Goal: Communication & Community: Answer question/provide support

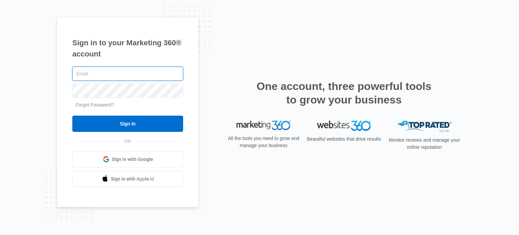
click at [109, 74] on input "text" at bounding box center [127, 74] width 111 height 14
type input "[PERSON_NAME][EMAIL_ADDRESS][DOMAIN_NAME]"
click at [72, 116] on input "Sign In" at bounding box center [127, 124] width 111 height 16
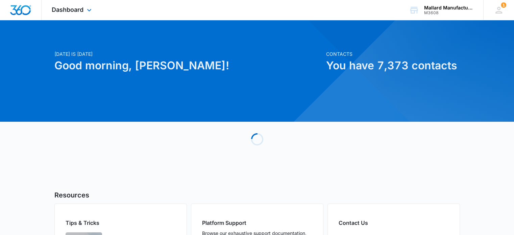
click at [84, 7] on div "Dashboard Apps Reputation Websites Forms CRM Email Shop Payments POS Ads Intell…" at bounding box center [73, 10] width 62 height 20
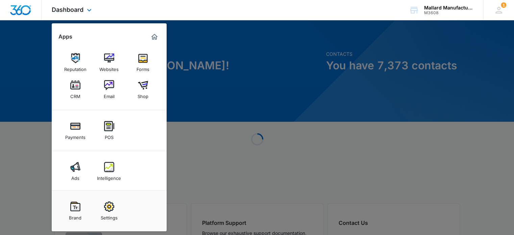
scroll to position [1, 0]
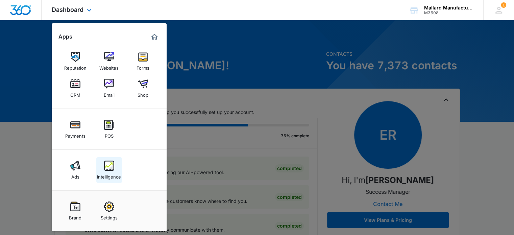
click at [112, 164] on img at bounding box center [109, 165] width 10 height 10
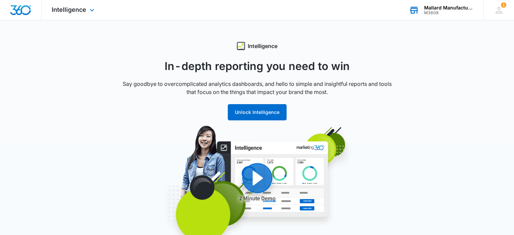
click at [432, 12] on div "M3608" at bounding box center [448, 12] width 49 height 5
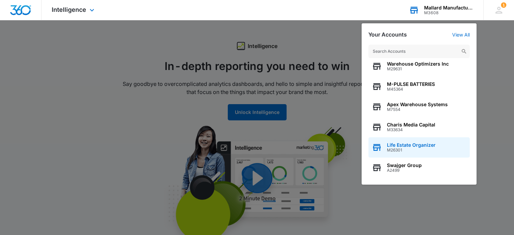
scroll to position [86, 0]
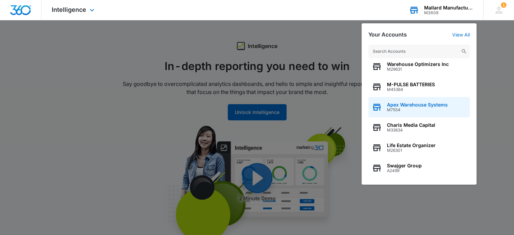
click at [424, 106] on span "Apex Warehouse Systems" at bounding box center [417, 104] width 61 height 5
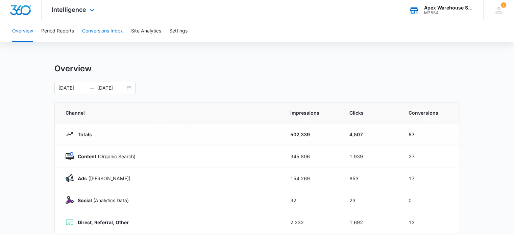
click at [119, 32] on button "Conversions Inbox" at bounding box center [102, 31] width 41 height 22
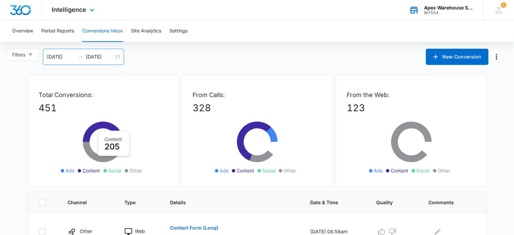
click at [117, 58] on div "[DATE] [DATE]" at bounding box center [83, 57] width 81 height 16
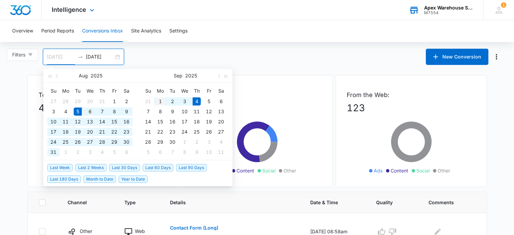
type input "[DATE]"
click at [158, 101] on div "1" at bounding box center [160, 101] width 8 height 8
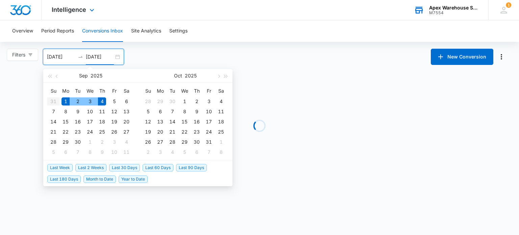
type input "[DATE]"
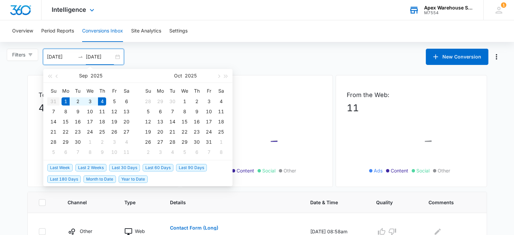
click at [276, 78] on div "From Calls: 32 Ads Content Social Other" at bounding box center [256, 131] width 151 height 112
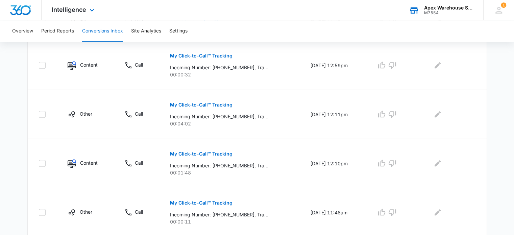
scroll to position [464, 0]
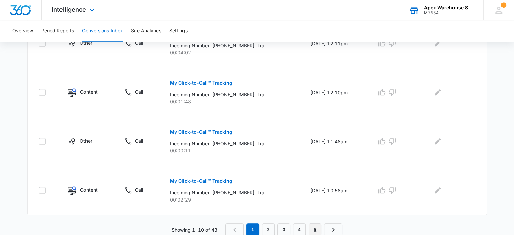
click at [318, 225] on link "5" at bounding box center [314, 229] width 13 height 13
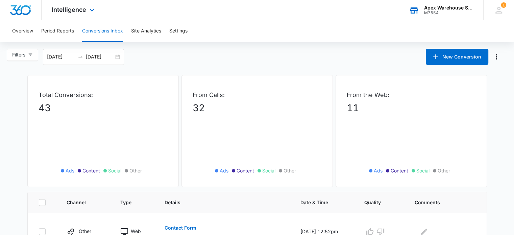
scroll to position [122, 0]
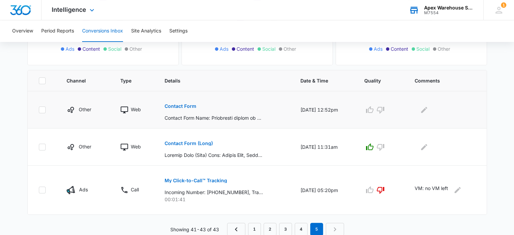
click at [170, 105] on p "Contact Form" at bounding box center [180, 106] width 32 height 5
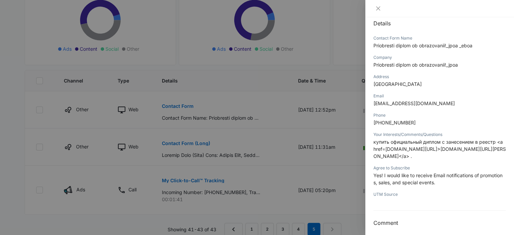
scroll to position [77, 0]
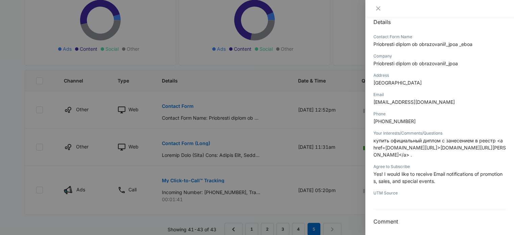
click at [352, 152] on div at bounding box center [257, 117] width 514 height 235
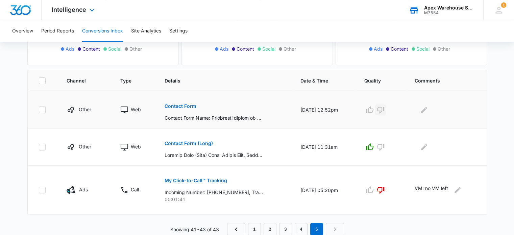
click at [384, 109] on icon "button" at bounding box center [380, 110] width 8 height 8
click at [428, 109] on icon "Edit Comments" at bounding box center [424, 110] width 8 height 8
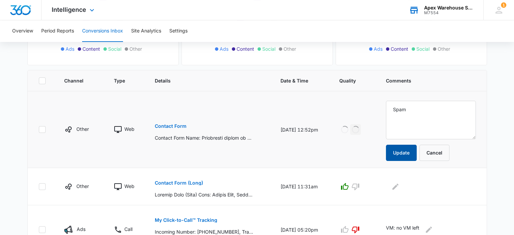
type textarea "Spam"
click at [408, 152] on button "Update" at bounding box center [401, 153] width 31 height 16
click at [177, 186] on button "Contact Form (Long)" at bounding box center [179, 183] width 48 height 16
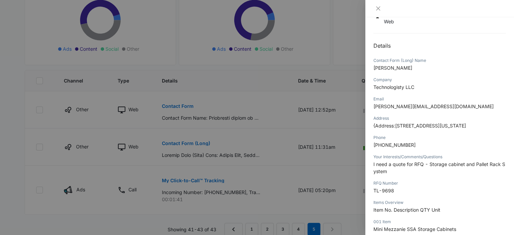
scroll to position [66, 0]
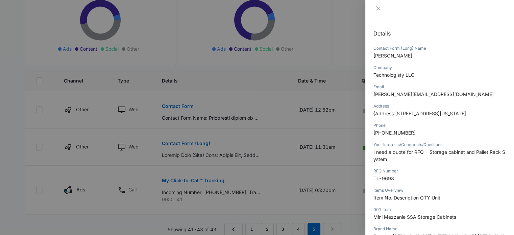
click at [400, 73] on span "Technologisty LLC" at bounding box center [393, 75] width 41 height 6
copy span "Technologisty LLC"
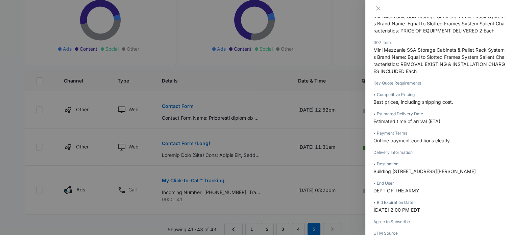
scroll to position [682, 0]
click at [338, 185] on div at bounding box center [257, 117] width 514 height 235
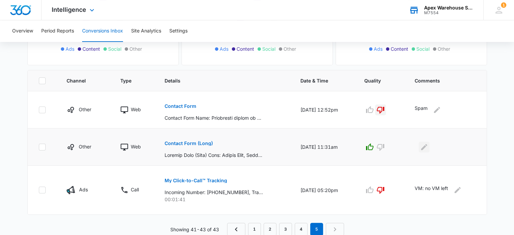
click at [426, 147] on icon "Edit Comments" at bounding box center [424, 147] width 6 height 6
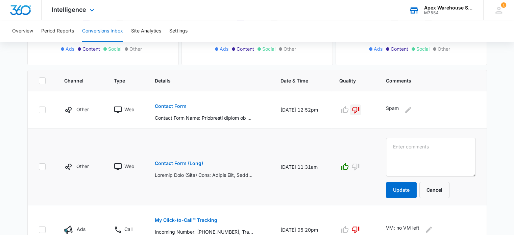
click at [438, 150] on textarea at bounding box center [431, 157] width 90 height 39
paste textarea "Quote for new racking system + mezzanine storage cabinet"
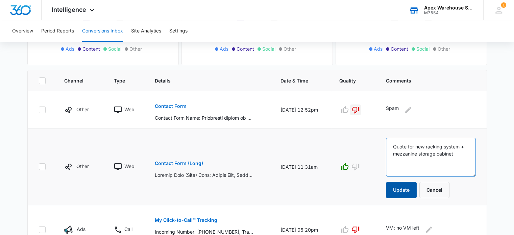
type textarea "Quote for new racking system + mezzanine storage cabinet"
click at [412, 187] on button "Update" at bounding box center [401, 190] width 31 height 16
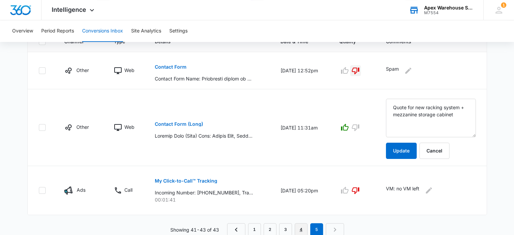
click at [301, 227] on link "4" at bounding box center [301, 229] width 13 height 13
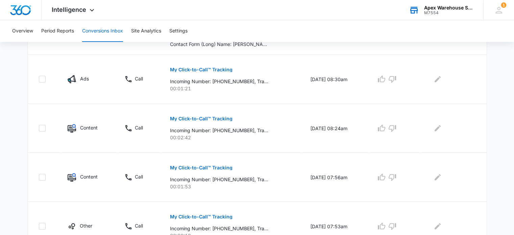
scroll to position [440, 0]
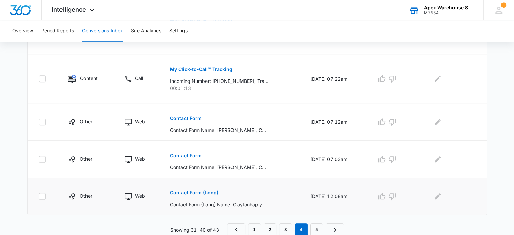
click at [197, 191] on p "Contact Form (Long)" at bounding box center [194, 192] width 48 height 5
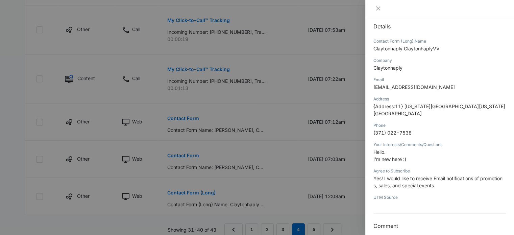
scroll to position [73, 0]
click at [344, 191] on div at bounding box center [257, 117] width 514 height 235
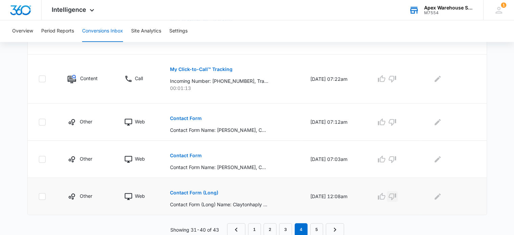
click at [396, 196] on icon "button" at bounding box center [391, 196] width 7 height 7
click at [439, 196] on icon "Edit Comments" at bounding box center [437, 196] width 6 height 6
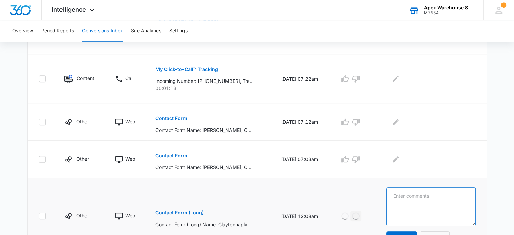
click at [439, 196] on textarea at bounding box center [431, 206] width 90 height 39
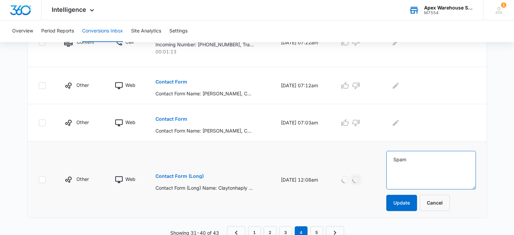
scroll to position [476, 0]
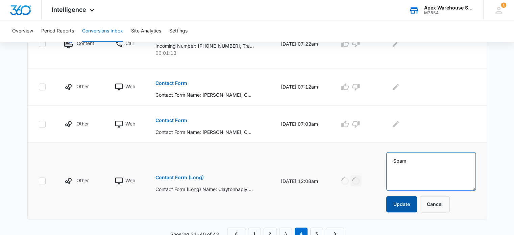
type textarea "Spam"
click at [403, 206] on button "Update" at bounding box center [401, 204] width 31 height 16
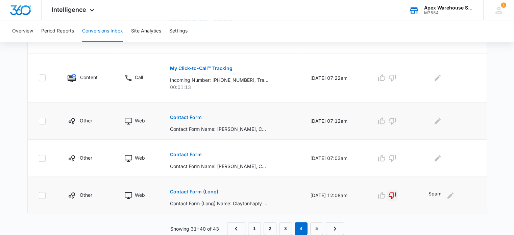
scroll to position [440, 0]
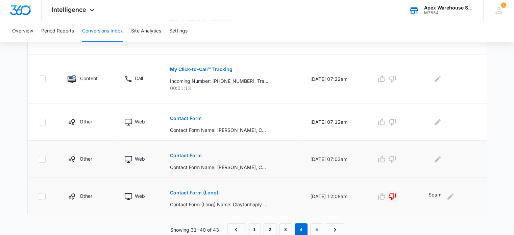
click at [192, 154] on p "Contact Form" at bounding box center [186, 155] width 32 height 5
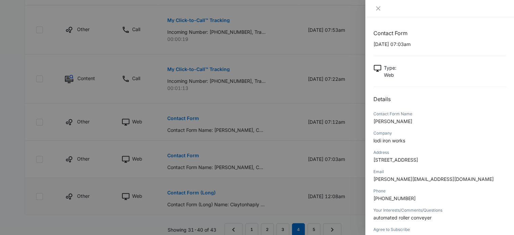
scroll to position [96, 0]
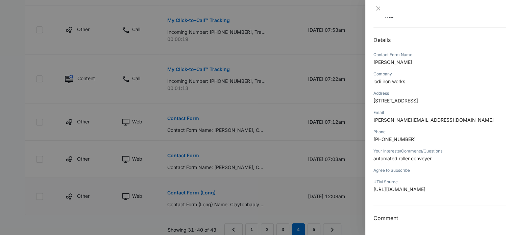
click at [344, 133] on div at bounding box center [257, 117] width 514 height 235
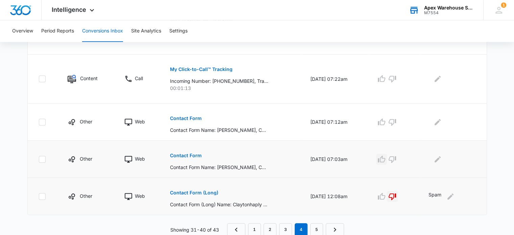
click at [384, 160] on icon "button" at bounding box center [381, 158] width 7 height 7
click at [443, 160] on button "Edit Comments" at bounding box center [437, 159] width 11 height 11
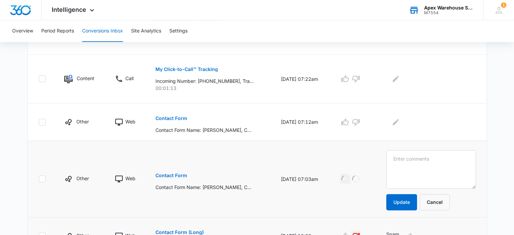
click at [445, 160] on textarea at bounding box center [431, 169] width 90 height 39
type textarea "Web AD: Automated roller conveyor system"
click at [404, 198] on button "Update" at bounding box center [401, 202] width 31 height 16
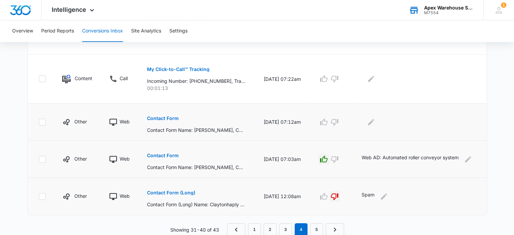
click at [167, 116] on p "Contact Form" at bounding box center [163, 118] width 32 height 5
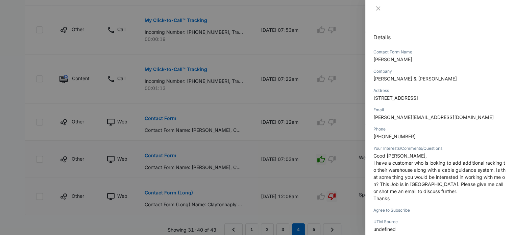
scroll to position [68, 0]
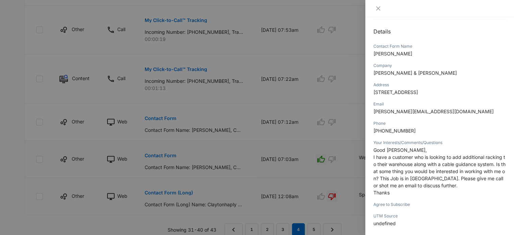
click at [344, 143] on div at bounding box center [257, 117] width 514 height 235
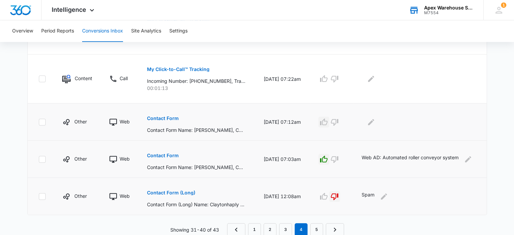
click at [328, 125] on icon "button" at bounding box center [324, 122] width 8 height 8
click at [375, 123] on icon "Edit Comments" at bounding box center [371, 122] width 8 height 8
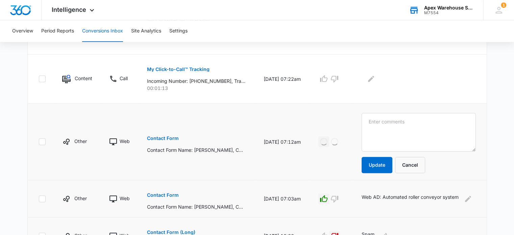
click at [381, 125] on textarea at bounding box center [418, 132] width 114 height 39
type textarea "Additional racking with cable guidance system"
click at [376, 165] on button "Update" at bounding box center [376, 165] width 31 height 16
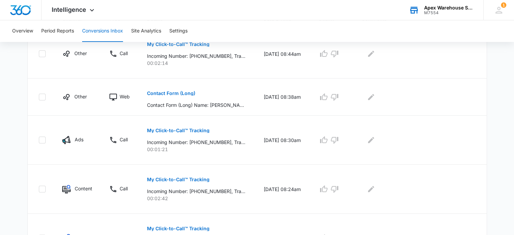
scroll to position [160, 0]
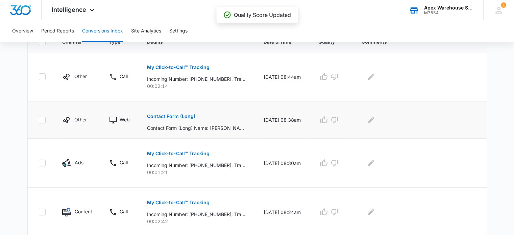
click at [176, 114] on p "Contact Form (Long)" at bounding box center [171, 116] width 48 height 5
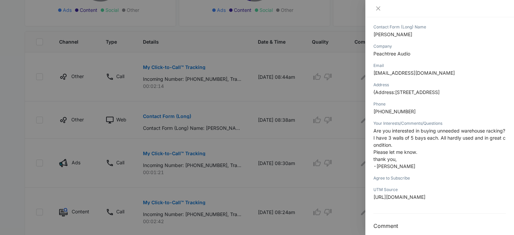
scroll to position [87, 0]
click at [324, 170] on div at bounding box center [257, 117] width 514 height 235
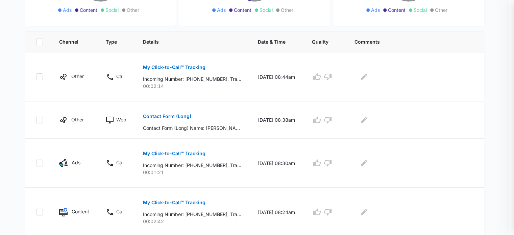
scroll to position [440, 0]
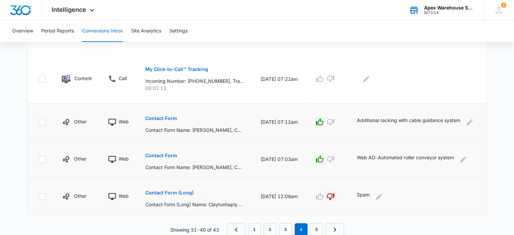
click at [164, 114] on button "Contact Form" at bounding box center [161, 118] width 32 height 16
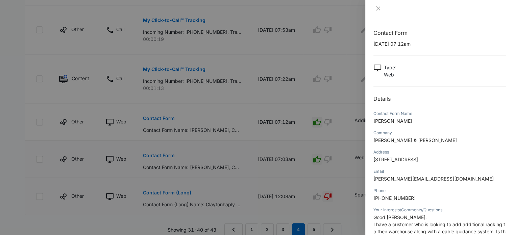
scroll to position [111, 0]
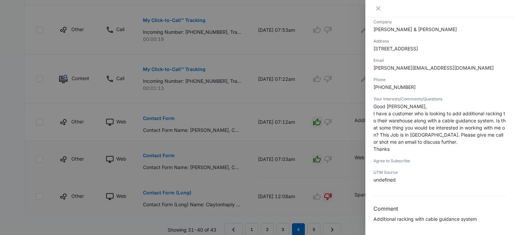
click at [353, 183] on div at bounding box center [257, 117] width 514 height 235
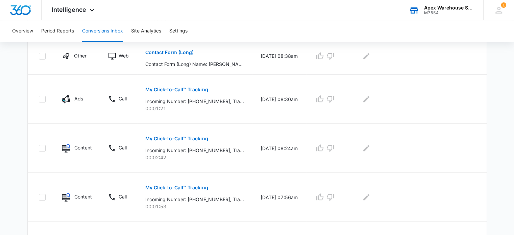
scroll to position [208, 0]
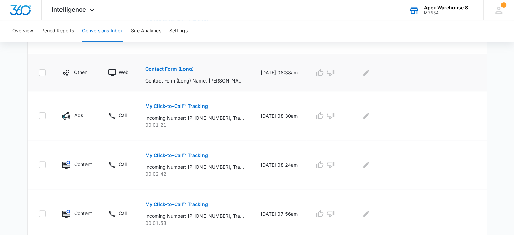
click at [162, 68] on p "Contact Form (Long)" at bounding box center [169, 69] width 48 height 5
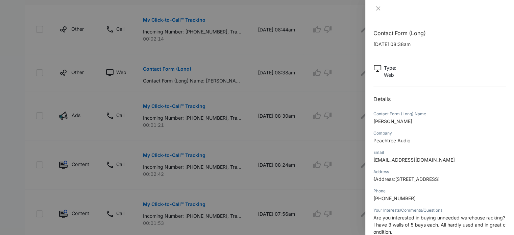
scroll to position [151, 0]
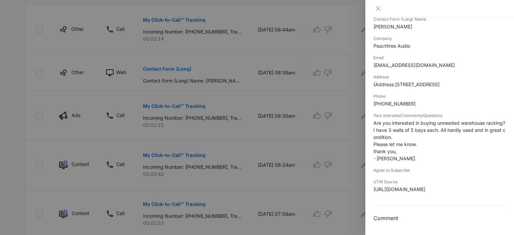
click at [329, 136] on div at bounding box center [257, 117] width 514 height 235
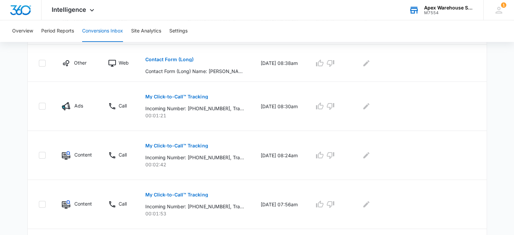
scroll to position [207, 0]
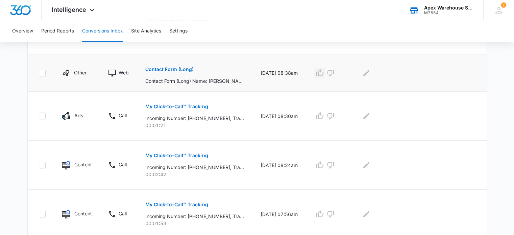
click at [324, 72] on icon "button" at bounding box center [319, 73] width 8 height 8
click at [369, 73] on icon "Edit Comments" at bounding box center [366, 73] width 6 height 6
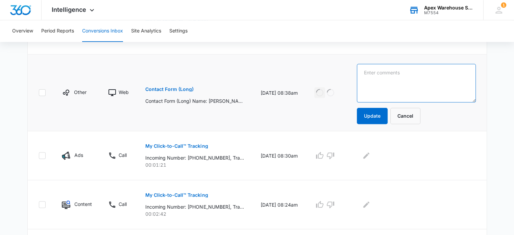
click at [376, 74] on textarea at bounding box center [416, 83] width 119 height 39
paste textarea "Looking to sell 3 walls of racking (5 bays)"
click at [369, 68] on textarea "Looking to sell 3 walls of racking (5 bays)" at bounding box center [416, 83] width 119 height 39
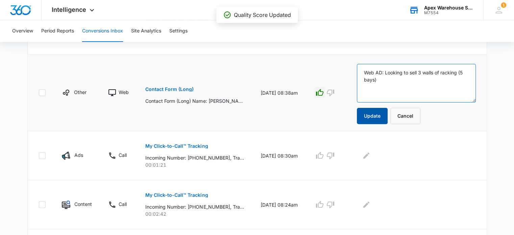
type textarea "Web AD: Looking to sell 3 walls of racking (5 bays)"
click at [378, 117] on button "Update" at bounding box center [372, 116] width 31 height 16
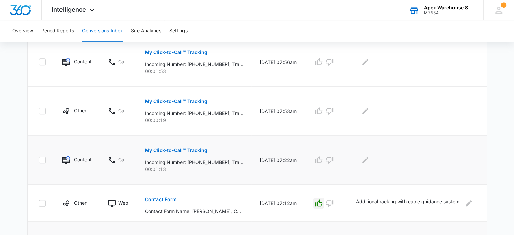
scroll to position [359, 0]
click at [200, 148] on p "My Click-to-Call™ Tracking" at bounding box center [176, 150] width 62 height 5
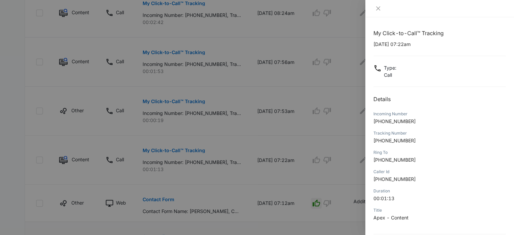
scroll to position [65, 0]
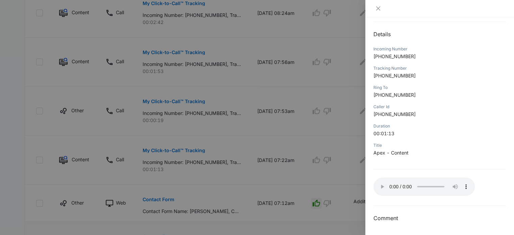
click at [348, 100] on div at bounding box center [257, 117] width 514 height 235
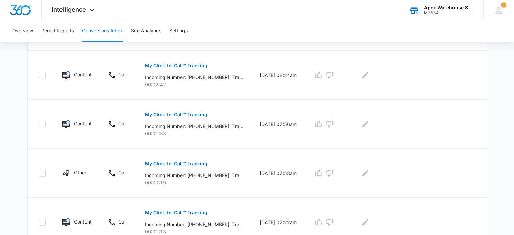
scroll to position [440, 0]
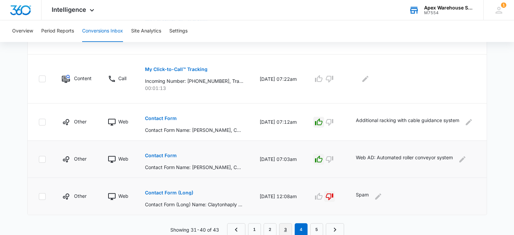
click at [284, 225] on link "3" at bounding box center [285, 229] width 13 height 13
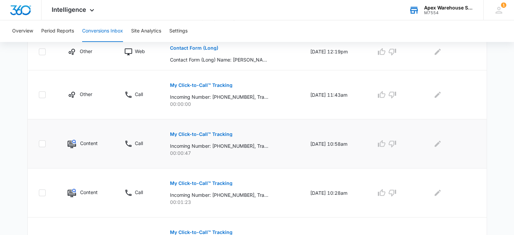
scroll to position [363, 0]
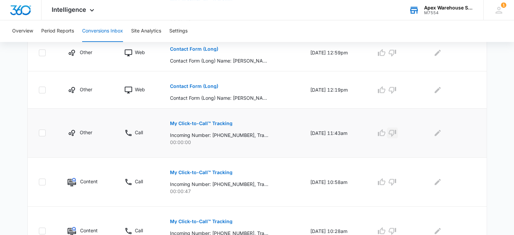
click at [396, 131] on icon "button" at bounding box center [391, 133] width 7 height 7
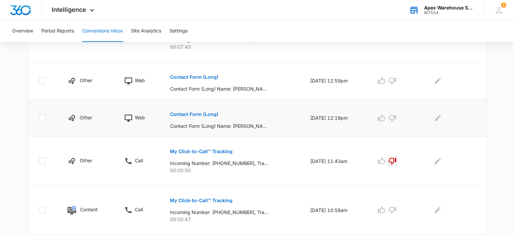
click at [202, 102] on td "Contact Form (Long) Contact Form (Long) Name: [PERSON_NAME], Company: US TRAFFI…" at bounding box center [232, 117] width 140 height 37
click at [194, 106] on button "Contact Form (Long)" at bounding box center [194, 114] width 48 height 16
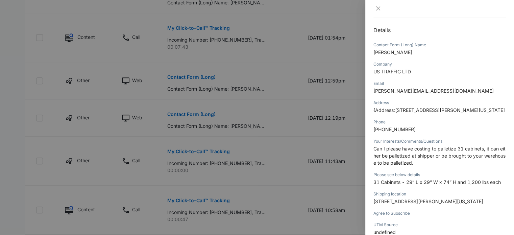
scroll to position [69, 0]
click at [350, 128] on div at bounding box center [257, 117] width 514 height 235
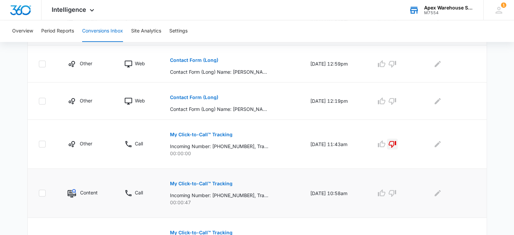
scroll to position [351, 0]
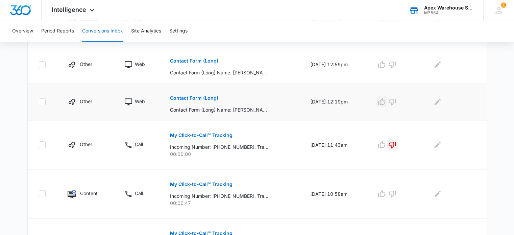
click at [385, 104] on icon "button" at bounding box center [381, 101] width 7 height 7
click at [441, 103] on icon "Edit Comments" at bounding box center [437, 102] width 8 height 8
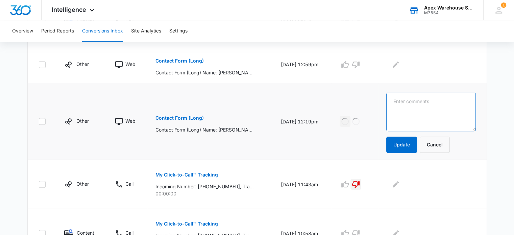
click at [441, 103] on textarea at bounding box center [431, 112] width 90 height 39
paste textarea "Quote to palletize 31 cabinets"
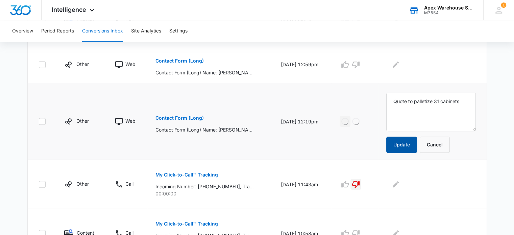
click at [413, 148] on button "Update" at bounding box center [401, 144] width 31 height 16
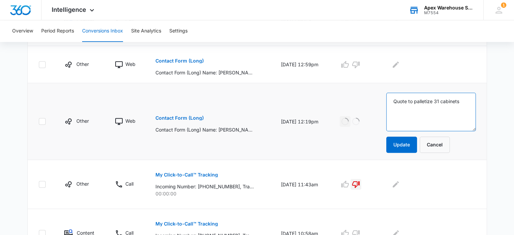
click at [397, 100] on textarea "Quote to palletize 31 cabinets" at bounding box center [431, 112] width 90 height 39
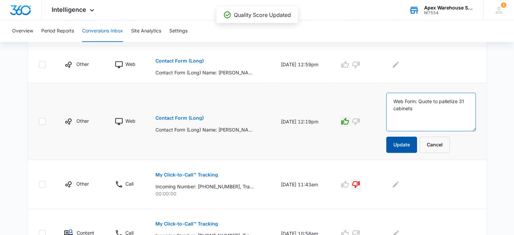
type textarea "Web Form: Quote to palletize 31 cabinets"
click at [409, 145] on button "Update" at bounding box center [401, 144] width 31 height 16
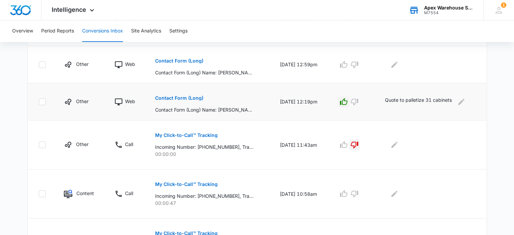
click at [187, 97] on p "Contact Form (Long)" at bounding box center [179, 98] width 48 height 5
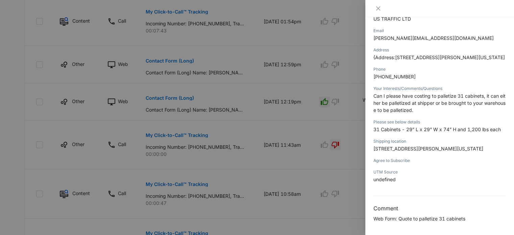
scroll to position [128, 0]
click at [334, 185] on div at bounding box center [257, 117] width 514 height 235
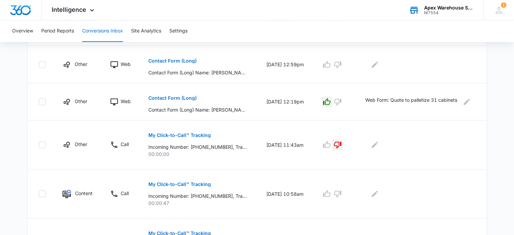
scroll to position [277, 0]
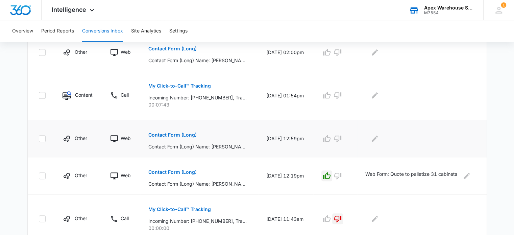
click at [182, 134] on p "Contact Form (Long)" at bounding box center [172, 134] width 48 height 5
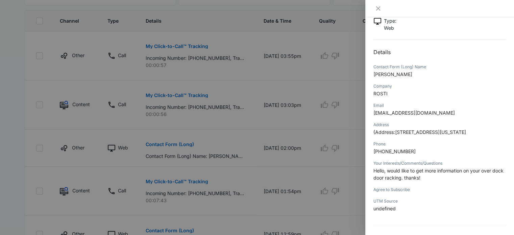
scroll to position [46, 0]
click at [342, 143] on div at bounding box center [257, 117] width 514 height 235
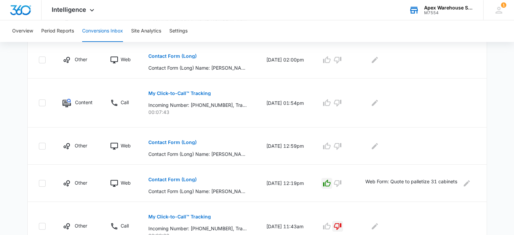
scroll to position [269, 0]
click at [331, 145] on icon "button" at bounding box center [327, 146] width 8 height 8
click at [376, 144] on icon "Edit Comments" at bounding box center [375, 146] width 8 height 8
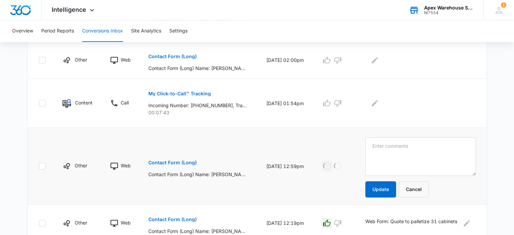
click at [386, 149] on textarea at bounding box center [420, 156] width 110 height 39
type textarea "Web: Over dock door racking interest"
click at [382, 184] on button "Update" at bounding box center [380, 189] width 31 height 16
click at [178, 162] on p "Contact Form (Long)" at bounding box center [172, 162] width 48 height 5
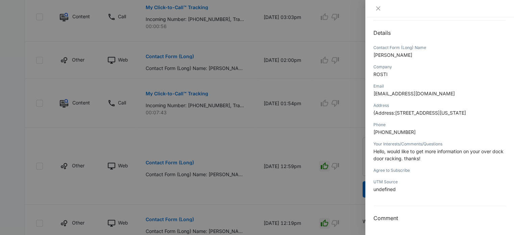
scroll to position [66, 0]
click at [347, 176] on div at bounding box center [257, 117] width 514 height 235
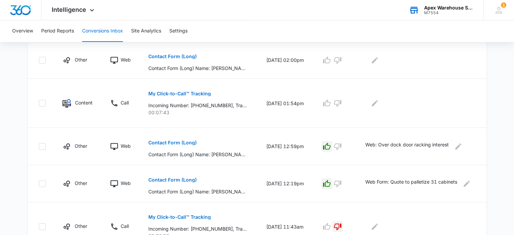
scroll to position [212, 0]
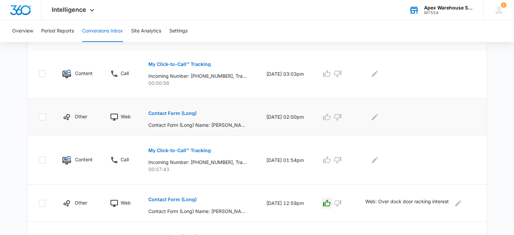
click at [177, 113] on p "Contact Form (Long)" at bounding box center [172, 113] width 48 height 5
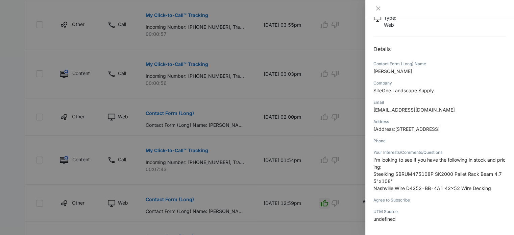
scroll to position [51, 0]
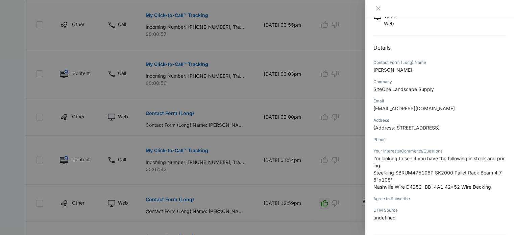
click at [399, 87] on span "SiteOne Landscape Supply" at bounding box center [403, 89] width 60 height 6
copy span "SiteOne Landscape Supply"
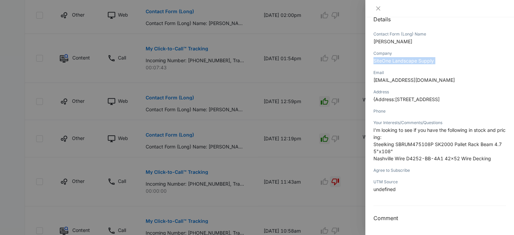
scroll to position [312, 0]
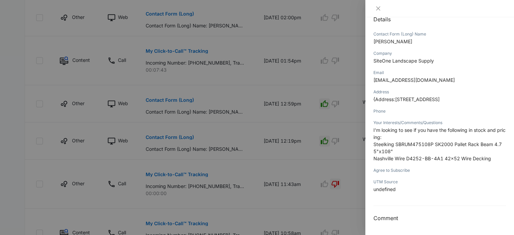
click at [346, 179] on div at bounding box center [257, 117] width 514 height 235
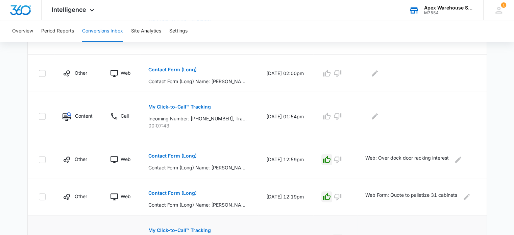
scroll to position [256, 0]
click at [331, 76] on icon "button" at bounding box center [327, 73] width 8 height 8
click at [379, 74] on icon "Edit Comments" at bounding box center [375, 73] width 8 height 8
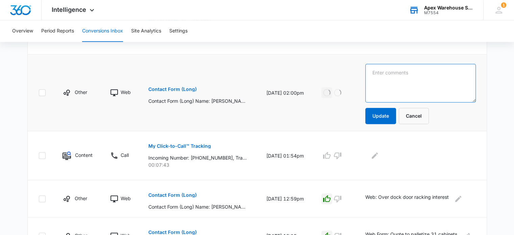
click at [390, 84] on textarea at bounding box center [420, 83] width 110 height 39
paste textarea "Pallet rack beams + wire decking"
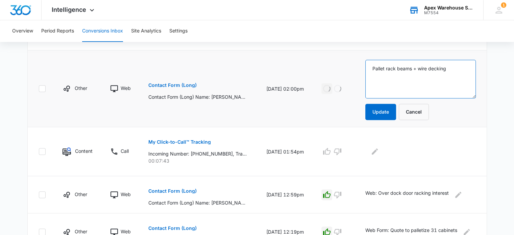
scroll to position [271, 0]
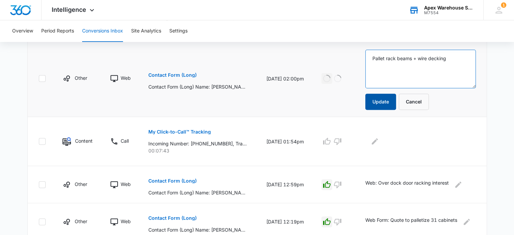
type textarea "Pallet rack beams + wire decking"
click at [388, 103] on button "Update" at bounding box center [380, 102] width 31 height 16
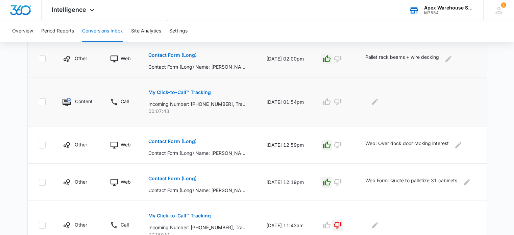
click at [320, 132] on td at bounding box center [335, 144] width 44 height 37
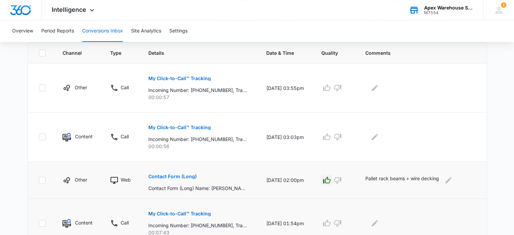
scroll to position [452, 0]
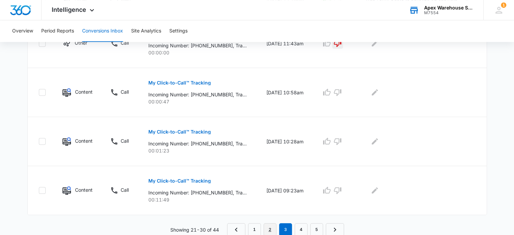
click at [269, 229] on link "2" at bounding box center [269, 229] width 13 height 13
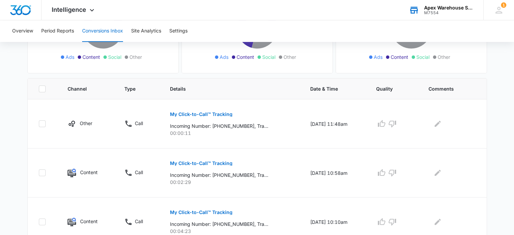
scroll to position [488, 0]
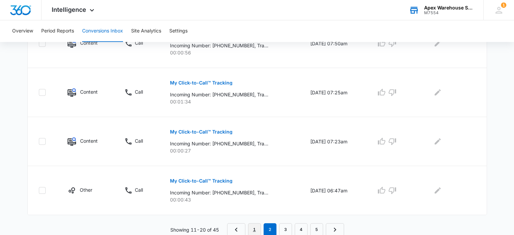
click at [257, 227] on link "1" at bounding box center [254, 229] width 13 height 13
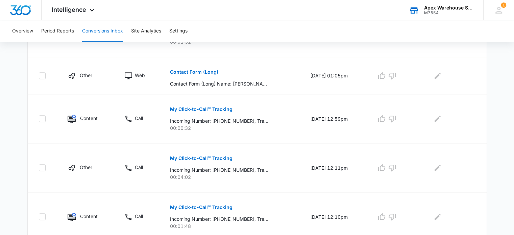
scroll to position [425, 0]
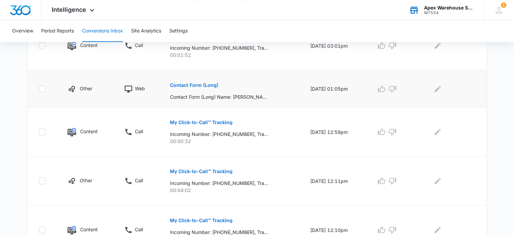
click at [201, 86] on p "Contact Form (Long)" at bounding box center [194, 85] width 48 height 5
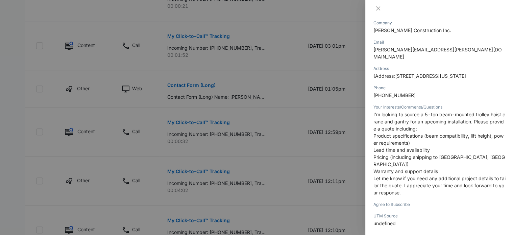
scroll to position [110, 0]
click at [336, 104] on div at bounding box center [257, 117] width 514 height 235
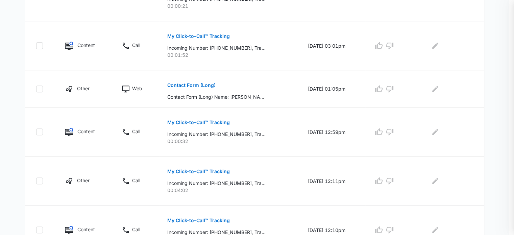
scroll to position [464, 0]
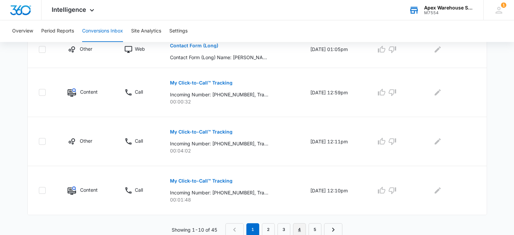
click at [298, 227] on link "4" at bounding box center [299, 229] width 13 height 13
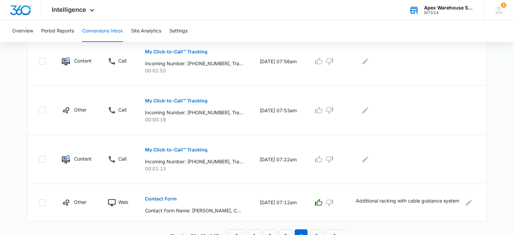
scroll to position [464, 0]
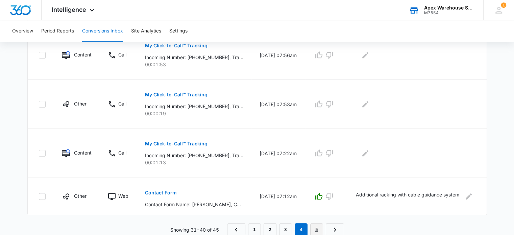
click at [318, 229] on link "5" at bounding box center [316, 229] width 13 height 13
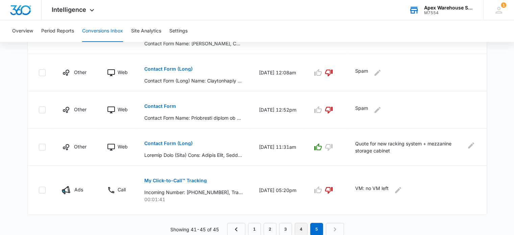
scroll to position [196, 0]
click at [301, 226] on link "4" at bounding box center [301, 229] width 13 height 13
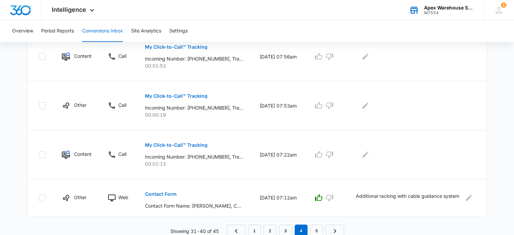
scroll to position [464, 0]
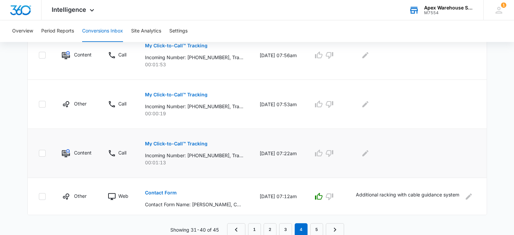
click at [201, 144] on p "My Click-to-Call™ Tracking" at bounding box center [176, 143] width 62 height 5
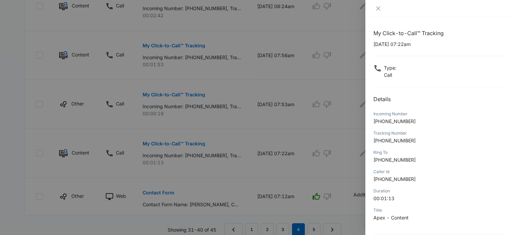
scroll to position [65, 0]
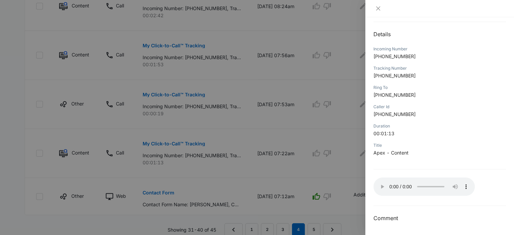
click at [453, 15] on div at bounding box center [439, 8] width 149 height 17
click at [350, 144] on div at bounding box center [257, 117] width 514 height 235
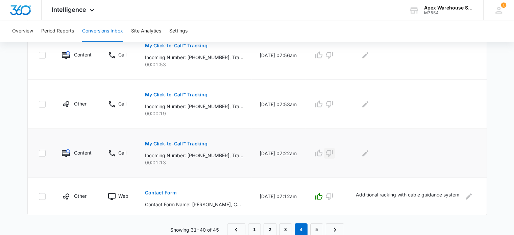
click at [333, 154] on icon "button" at bounding box center [329, 153] width 8 height 8
click at [369, 153] on icon "Edit Comments" at bounding box center [365, 153] width 8 height 8
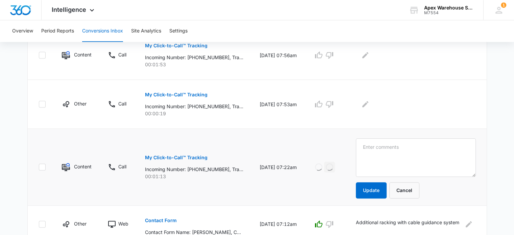
click at [371, 153] on textarea at bounding box center [416, 157] width 120 height 39
type textarea "Voicemail : No voicemail left - Sent to voicemail at 1:10secs"
click at [380, 191] on button "Update" at bounding box center [371, 190] width 31 height 16
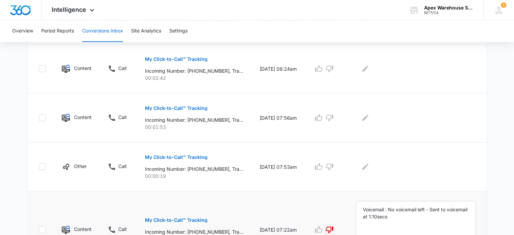
scroll to position [400, 0]
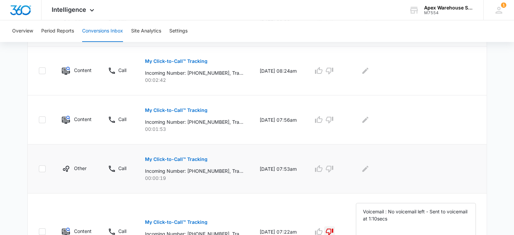
click at [192, 158] on p "My Click-to-Call™ Tracking" at bounding box center [176, 159] width 62 height 5
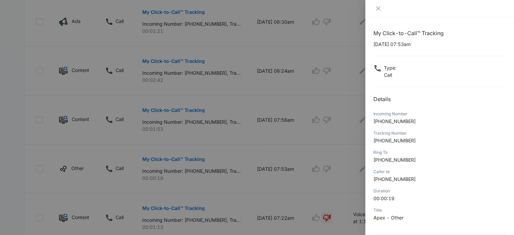
scroll to position [65, 0]
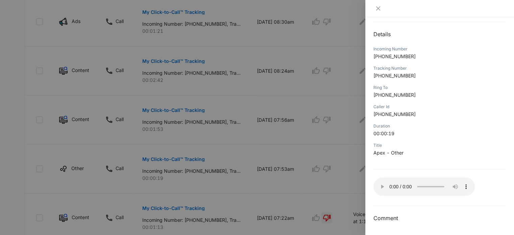
click at [463, 26] on div "My Click-to-Call™ Tracking [DATE] 07:53am Type : Call Details Incoming Number […" at bounding box center [439, 93] width 132 height 258
click at [346, 143] on div at bounding box center [257, 117] width 514 height 235
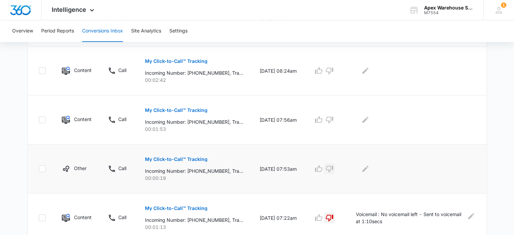
click at [333, 165] on icon "button" at bounding box center [329, 168] width 7 height 7
click at [369, 166] on icon "Edit Comments" at bounding box center [365, 168] width 8 height 8
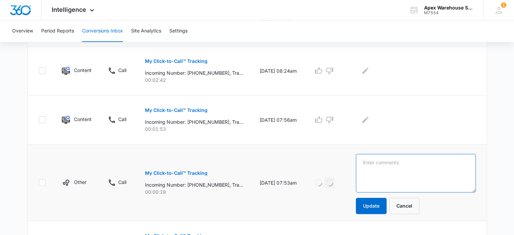
click at [377, 167] on textarea at bounding box center [416, 173] width 120 height 39
type textarea "Automated solicitor"
click at [374, 209] on button "Update" at bounding box center [371, 206] width 31 height 16
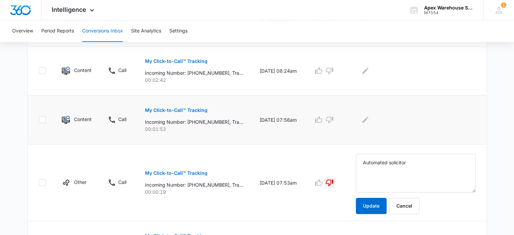
click at [192, 113] on button "My Click-to-Call™ Tracking" at bounding box center [176, 110] width 62 height 16
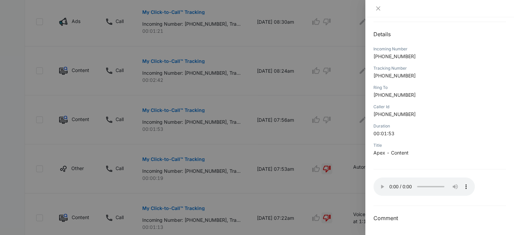
click at [352, 192] on div at bounding box center [257, 117] width 514 height 235
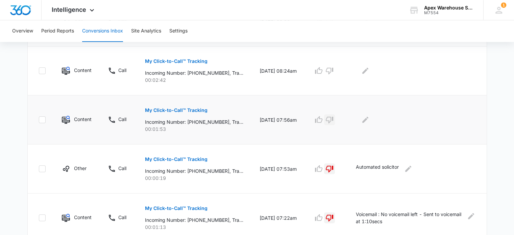
click at [333, 120] on icon "button" at bounding box center [329, 120] width 7 height 7
click at [369, 121] on icon "Edit Comments" at bounding box center [365, 120] width 8 height 8
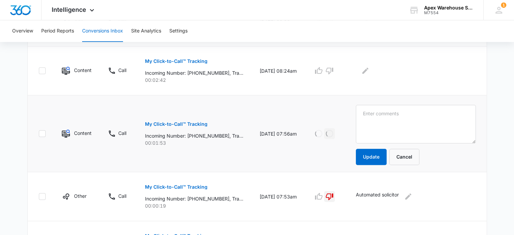
click at [375, 121] on textarea at bounding box center [416, 124] width 120 height 39
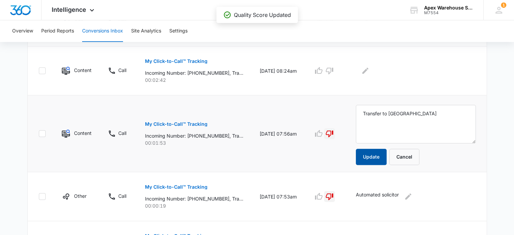
type textarea "Transfer to [GEOGRAPHIC_DATA]"
click at [374, 156] on button "Update" at bounding box center [371, 157] width 31 height 16
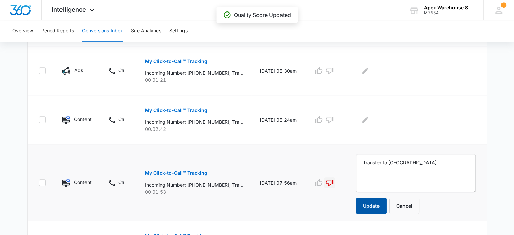
scroll to position [348, 0]
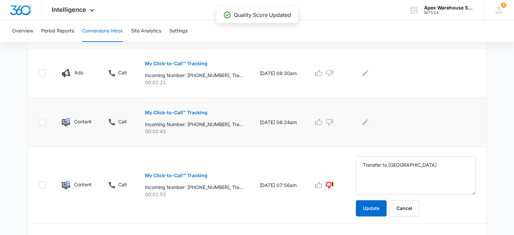
click at [197, 110] on p "My Click-to-Call™ Tracking" at bounding box center [176, 112] width 62 height 5
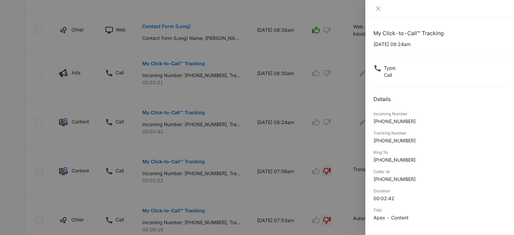
scroll to position [65, 0]
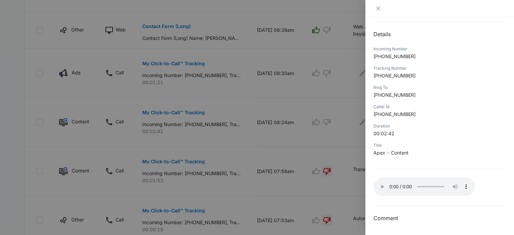
click at [334, 131] on div at bounding box center [257, 117] width 514 height 235
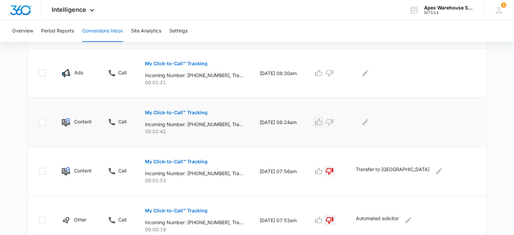
click at [322, 124] on icon "button" at bounding box center [318, 121] width 7 height 7
click at [368, 124] on icon "Edit Comments" at bounding box center [365, 122] width 6 height 6
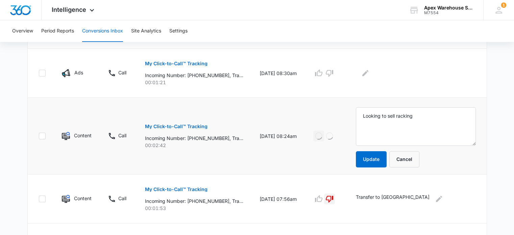
click at [370, 124] on textarea "Looking to sell racking" at bounding box center [416, 126] width 120 height 39
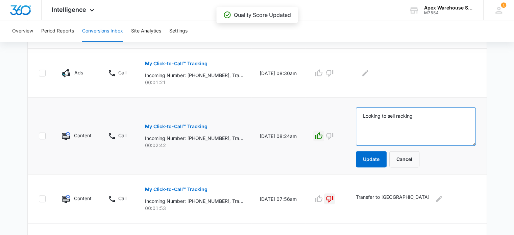
click at [428, 112] on textarea "Looking to sell racking" at bounding box center [416, 126] width 120 height 39
paste textarea "[PERSON_NAME] / Shipper Supply / [GEOGRAPHIC_DATA]"
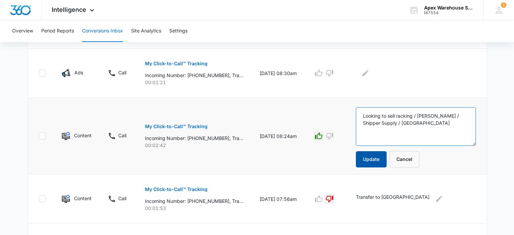
type textarea "Looking to sell racking / [PERSON_NAME] / Shipper Supply / [GEOGRAPHIC_DATA]"
click at [382, 152] on button "Update" at bounding box center [371, 159] width 31 height 16
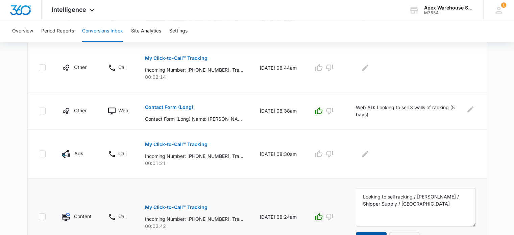
scroll to position [267, 0]
click at [193, 144] on p "My Click-to-Call™ Tracking" at bounding box center [176, 144] width 62 height 5
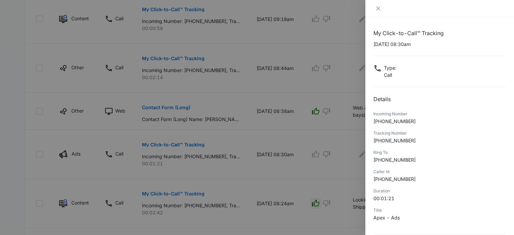
scroll to position [65, 0]
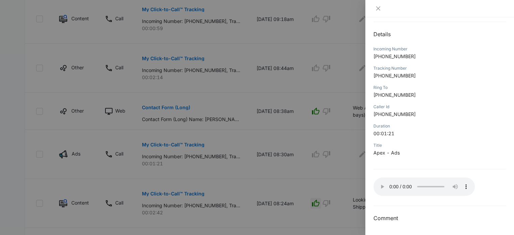
click at [341, 121] on div at bounding box center [257, 117] width 514 height 235
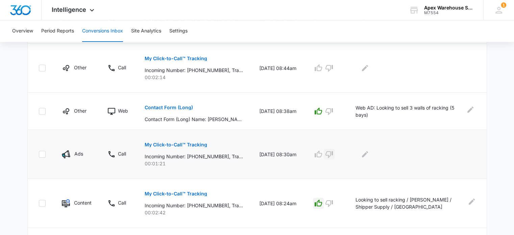
click at [333, 152] on icon "button" at bounding box center [329, 154] width 8 height 8
click at [369, 155] on icon "Edit Comments" at bounding box center [365, 154] width 8 height 8
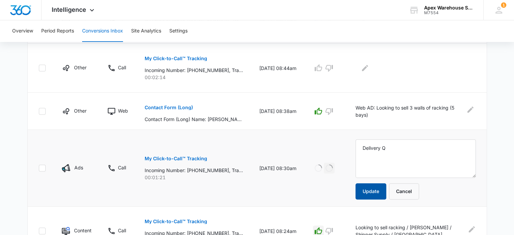
type textarea "Delivery Q"
click at [380, 187] on button "Update" at bounding box center [370, 191] width 31 height 16
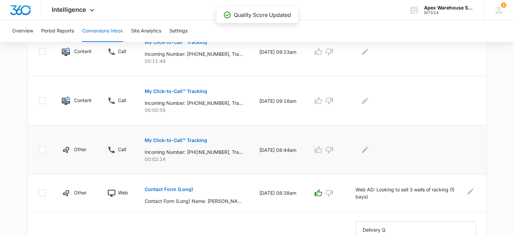
click at [198, 141] on p "My Click-to-Call™ Tracking" at bounding box center [176, 140] width 62 height 5
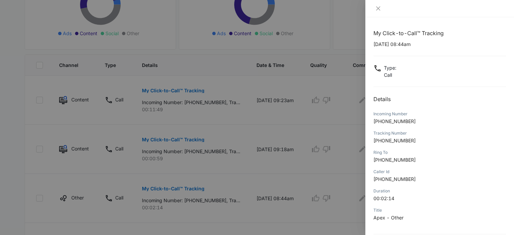
scroll to position [65, 0]
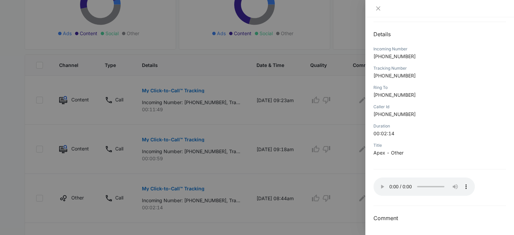
click at [327, 158] on div at bounding box center [257, 117] width 514 height 235
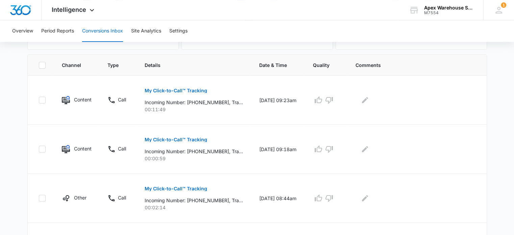
scroll to position [215, 0]
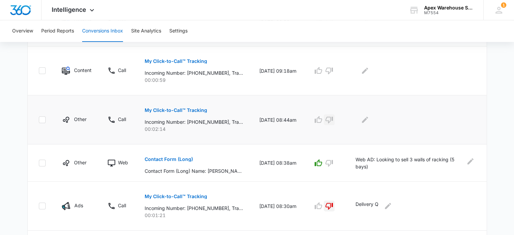
click at [333, 120] on icon "button" at bounding box center [329, 120] width 8 height 8
click at [368, 121] on icon "Edit Comments" at bounding box center [365, 120] width 6 height 6
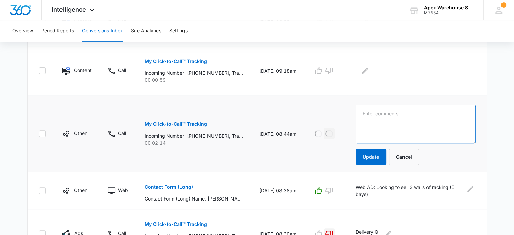
click at [370, 121] on textarea at bounding box center [415, 124] width 120 height 39
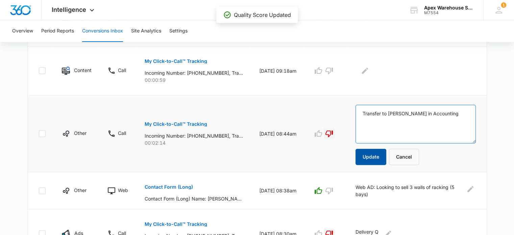
type textarea "Transfer to [PERSON_NAME] in Accounting"
click at [377, 152] on button "Update" at bounding box center [370, 157] width 31 height 16
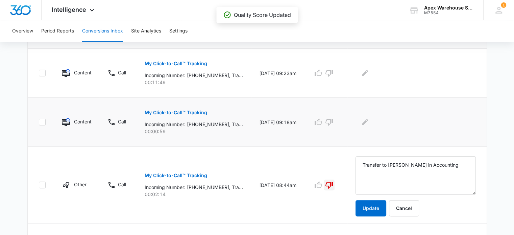
click at [200, 113] on p "My Click-to-Call™ Tracking" at bounding box center [176, 112] width 62 height 5
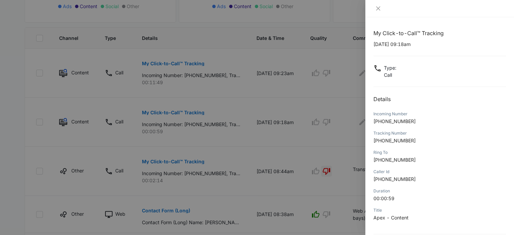
scroll to position [65, 0]
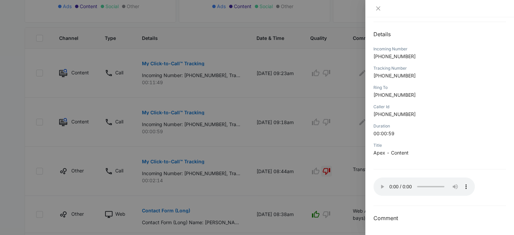
click at [344, 173] on div at bounding box center [257, 117] width 514 height 235
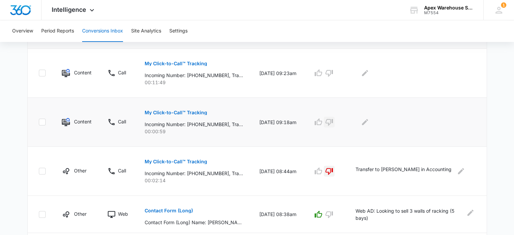
click at [333, 123] on icon "button" at bounding box center [328, 122] width 7 height 7
click at [368, 122] on icon "Edit Comments" at bounding box center [365, 122] width 6 height 6
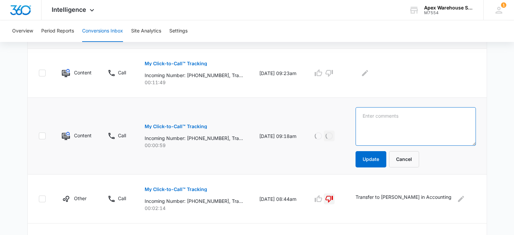
click at [374, 123] on textarea at bounding box center [415, 126] width 120 height 39
type textarea "S"
type textarea "Looking to speak to procurement manager"
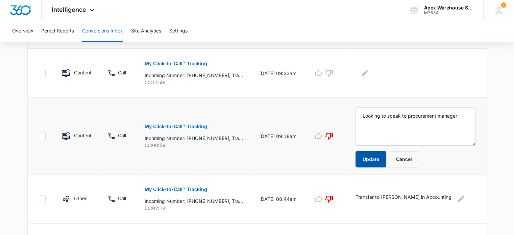
click at [377, 155] on button "Update" at bounding box center [370, 159] width 31 height 16
click at [181, 61] on p "My Click-to-Call™ Tracking" at bounding box center [176, 63] width 62 height 5
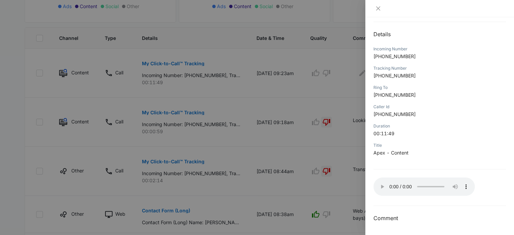
click at [459, 120] on div "Caller Id [PHONE_NUMBER]" at bounding box center [439, 112] width 132 height 19
drag, startPoint x: 380, startPoint y: 55, endPoint x: 426, endPoint y: 57, distance: 45.3
click at [426, 57] on p "[PHONE_NUMBER]" at bounding box center [439, 56] width 132 height 7
copy span "7083819019"
click at [322, 150] on div at bounding box center [257, 117] width 514 height 235
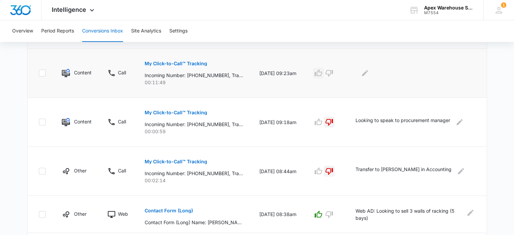
click at [322, 72] on icon "button" at bounding box center [317, 72] width 7 height 7
click at [369, 76] on icon "Edit Comments" at bounding box center [365, 73] width 8 height 8
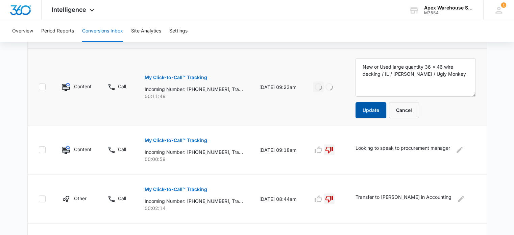
type textarea "New or Used large quantity 36 x 46 wire decking / IL / [PERSON_NAME] / Ugly Mon…"
click at [379, 110] on button "Update" at bounding box center [370, 110] width 31 height 16
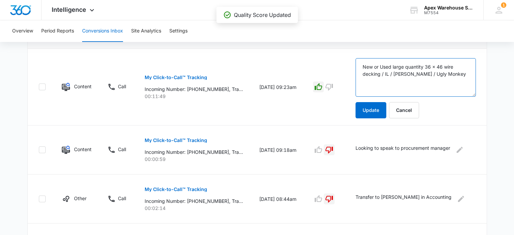
drag, startPoint x: 386, startPoint y: 73, endPoint x: 350, endPoint y: 62, distance: 37.3
click at [350, 62] on tr "Content Call My Click-to-Call™ Tracking Incoming Number: [PHONE_NUMBER], Tracki…" at bounding box center [257, 87] width 459 height 77
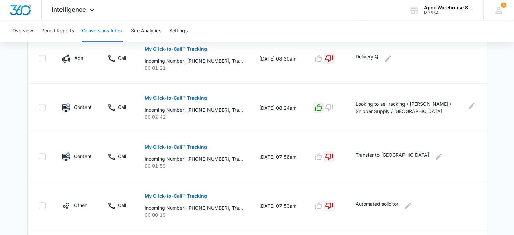
scroll to position [464, 0]
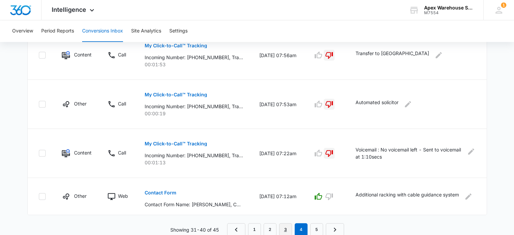
click at [289, 228] on link "3" at bounding box center [285, 229] width 13 height 13
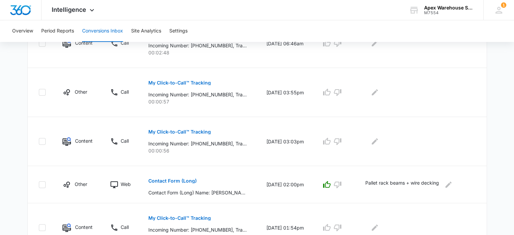
scroll to position [452, 0]
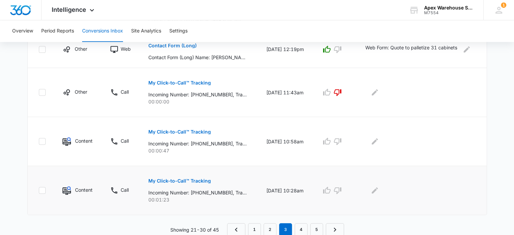
click at [189, 181] on p "My Click-to-Call™ Tracking" at bounding box center [179, 180] width 62 height 5
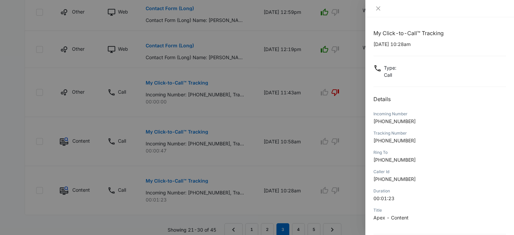
scroll to position [65, 0]
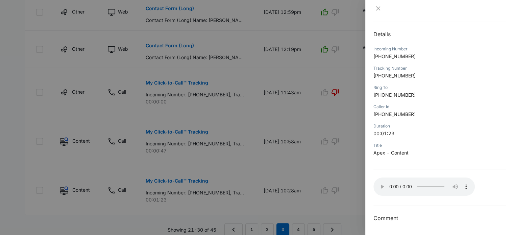
drag, startPoint x: 378, startPoint y: 55, endPoint x: 457, endPoint y: 56, distance: 79.0
click at [457, 56] on p "[PHONE_NUMBER]" at bounding box center [439, 56] width 132 height 7
copy span "8042052908"
click at [350, 149] on div at bounding box center [257, 117] width 514 height 235
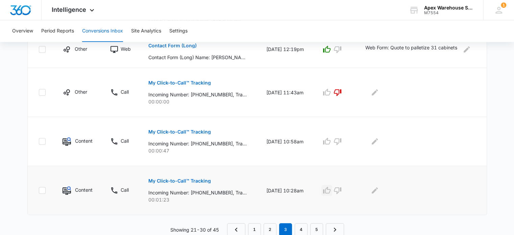
click at [331, 190] on icon "button" at bounding box center [327, 190] width 8 height 8
click at [376, 190] on icon "Edit Comments" at bounding box center [375, 190] width 6 height 6
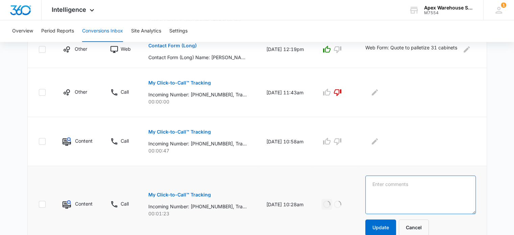
click at [376, 190] on textarea at bounding box center [420, 194] width 110 height 39
paste textarea "New uprights asap"
type textarea "New uprights asap"
click at [383, 225] on button "Update" at bounding box center [380, 227] width 31 height 16
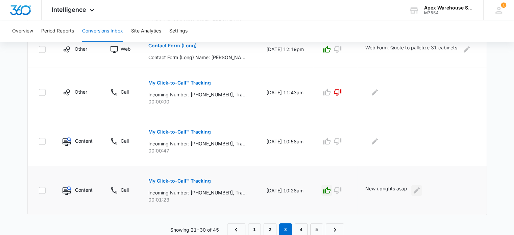
click at [414, 193] on button "Edit Comments" at bounding box center [416, 190] width 11 height 11
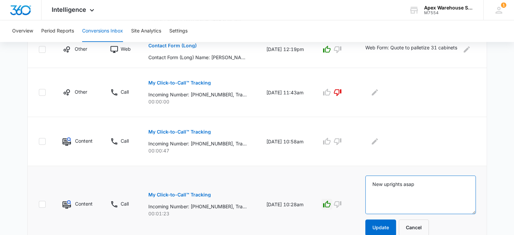
click at [408, 192] on textarea "New uprights asap" at bounding box center [420, 194] width 110 height 39
paste textarea "New racking interest / [PERSON_NAME] / SC"
type textarea "New racking interest / [PERSON_NAME] / SC"
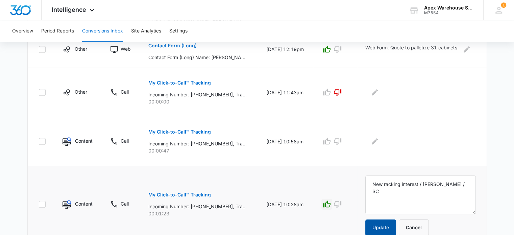
click at [384, 226] on button "Update" at bounding box center [380, 227] width 31 height 16
click at [196, 131] on p "My Click-to-Call™ Tracking" at bounding box center [179, 131] width 62 height 5
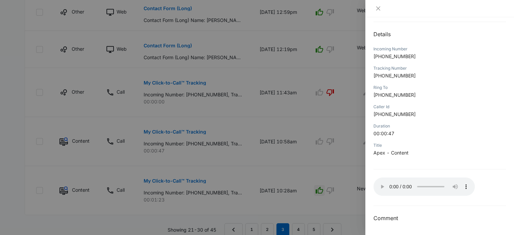
click at [343, 167] on div at bounding box center [257, 117] width 514 height 235
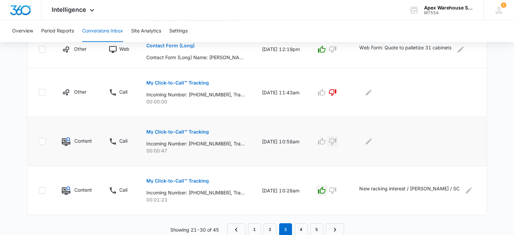
click at [336, 143] on icon "button" at bounding box center [332, 141] width 8 height 8
click at [374, 145] on button "Edit Comments" at bounding box center [368, 141] width 11 height 11
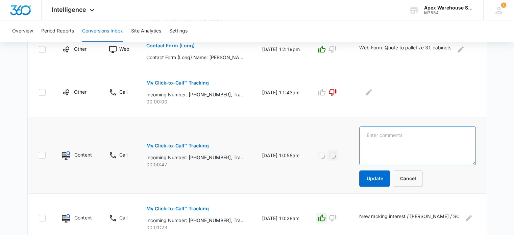
click at [381, 145] on textarea at bounding box center [417, 145] width 116 height 39
type textarea "Transfer to [PERSON_NAME]"
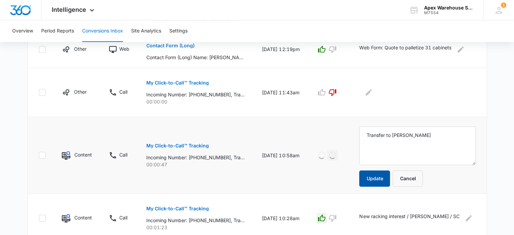
click at [377, 178] on button "Update" at bounding box center [374, 178] width 31 height 16
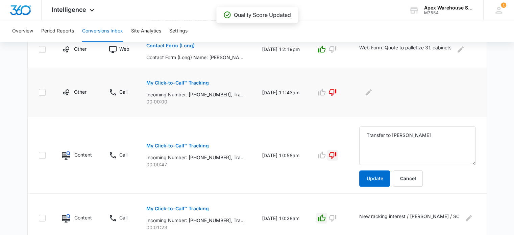
click at [190, 82] on p "My Click-to-Call™ Tracking" at bounding box center [177, 82] width 62 height 5
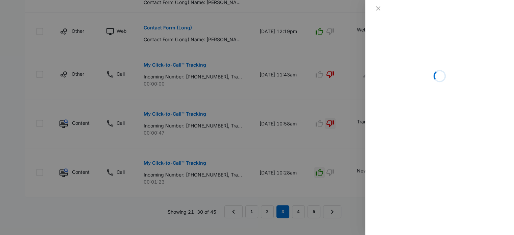
scroll to position [470, 0]
click at [417, 213] on div "Loading" at bounding box center [439, 126] width 149 height 218
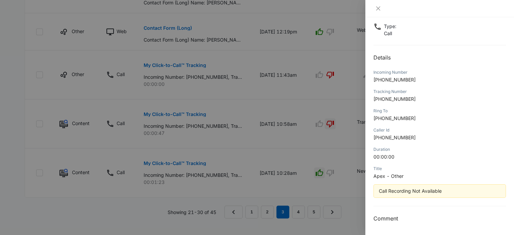
scroll to position [40, 0]
click at [349, 195] on div at bounding box center [257, 117] width 514 height 235
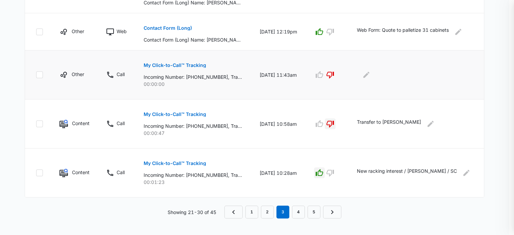
scroll to position [452, 0]
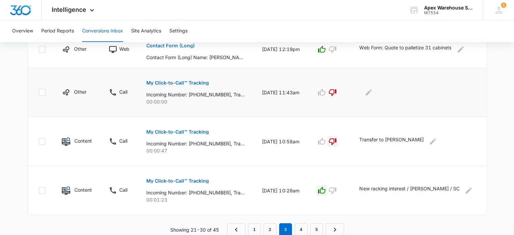
click at [369, 90] on div at bounding box center [417, 92] width 116 height 11
click at [373, 95] on icon "Edit Comments" at bounding box center [368, 92] width 8 height 8
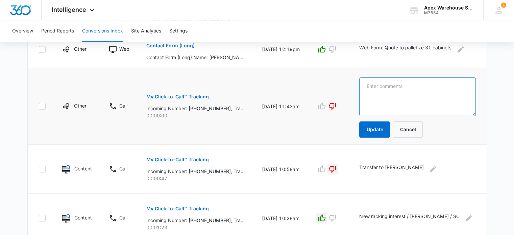
click at [379, 95] on textarea at bounding box center [417, 96] width 116 height 39
type textarea "Hang up at 0 secs."
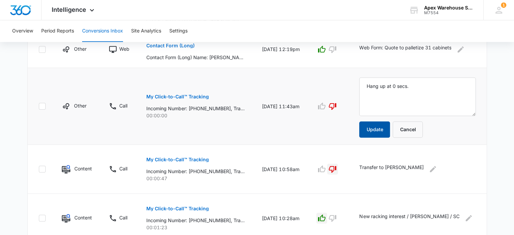
click at [375, 128] on button "Update" at bounding box center [374, 129] width 31 height 16
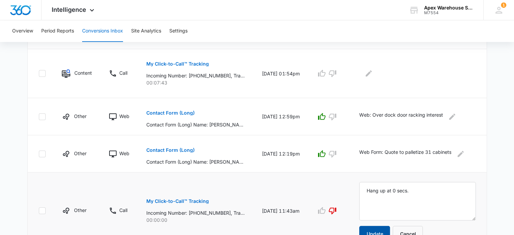
scroll to position [294, 0]
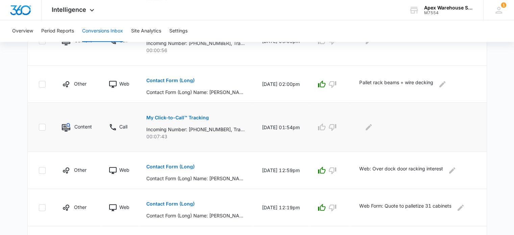
click at [191, 120] on button "My Click-to-Call™ Tracking" at bounding box center [177, 117] width 62 height 16
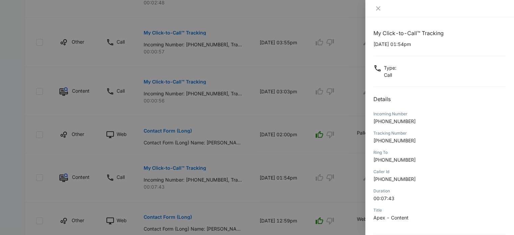
scroll to position [65, 0]
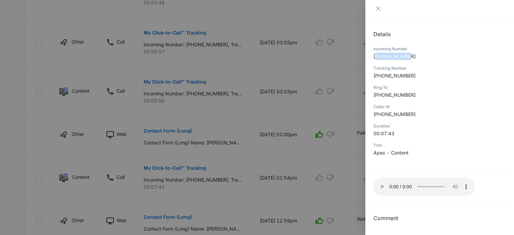
drag, startPoint x: 378, startPoint y: 54, endPoint x: 433, endPoint y: 56, distance: 55.5
click at [433, 56] on p "[PHONE_NUMBER]" at bounding box center [439, 56] width 132 height 7
click at [402, 56] on span "[PHONE_NUMBER]" at bounding box center [394, 56] width 42 height 6
drag, startPoint x: 380, startPoint y: 56, endPoint x: 442, endPoint y: 60, distance: 62.3
click at [442, 60] on div "Incoming Number [PHONE_NUMBER]" at bounding box center [439, 54] width 132 height 19
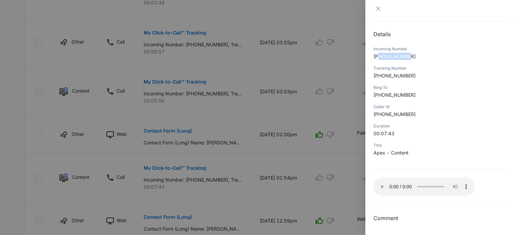
copy span "7203646857"
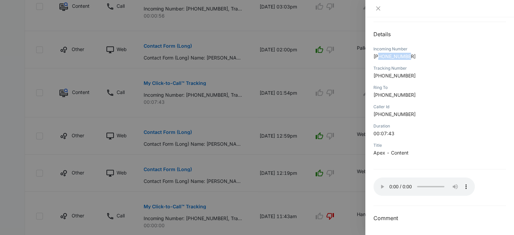
scroll to position [328, 0]
click at [313, 170] on div at bounding box center [257, 117] width 514 height 235
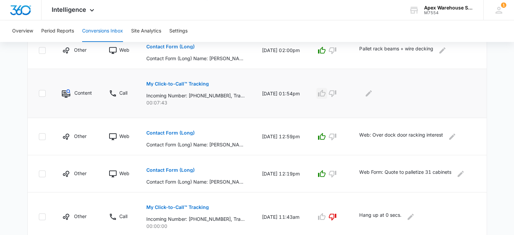
click at [325, 92] on icon "button" at bounding box center [321, 93] width 7 height 7
click at [373, 96] on icon "Edit Comments" at bounding box center [368, 93] width 8 height 8
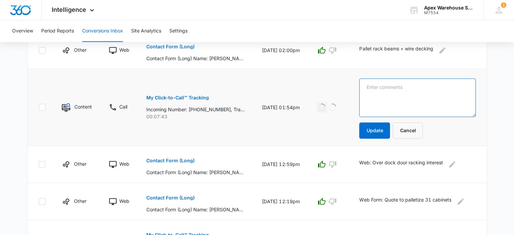
click at [375, 96] on textarea at bounding box center [417, 97] width 116 height 39
paste textarea "2 towers of new racking; 10 ft rails / NA / NA / CO"
type textarea "2 towers of new racking; 10 ft rails / NA / NA / CO"
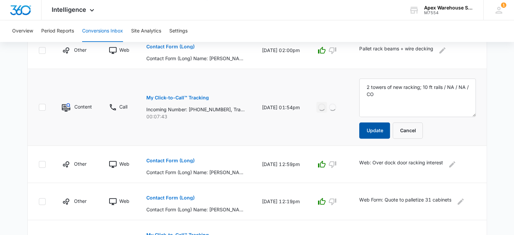
click at [378, 127] on button "Update" at bounding box center [374, 130] width 31 height 16
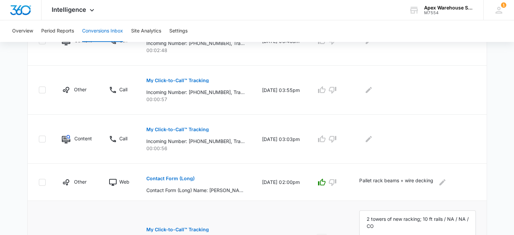
scroll to position [196, 0]
click at [198, 128] on p "My Click-to-Call™ Tracking" at bounding box center [177, 130] width 62 height 5
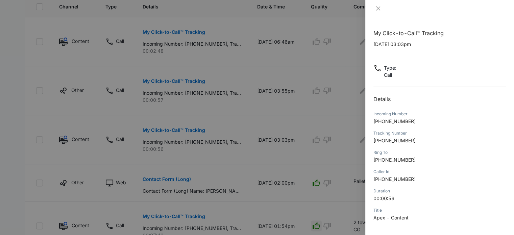
scroll to position [65, 0]
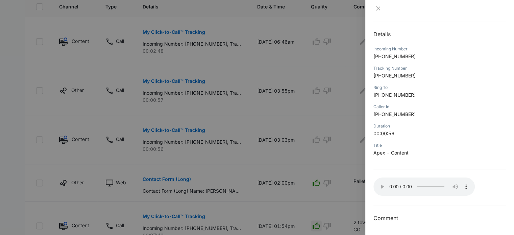
click at [339, 149] on div at bounding box center [257, 117] width 514 height 235
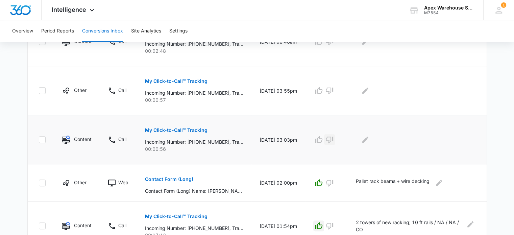
click at [333, 141] on icon "button" at bounding box center [329, 139] width 8 height 8
click at [369, 138] on icon "Edit Comments" at bounding box center [365, 139] width 8 height 8
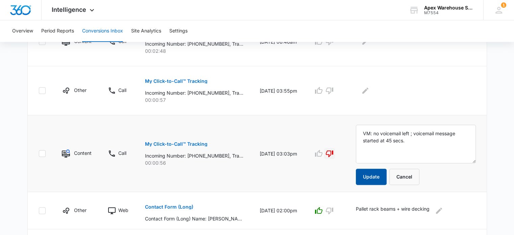
type textarea "VM: no voicemail left ; voicemail message started at 45 secs."
click at [381, 176] on button "Update" at bounding box center [371, 177] width 31 height 16
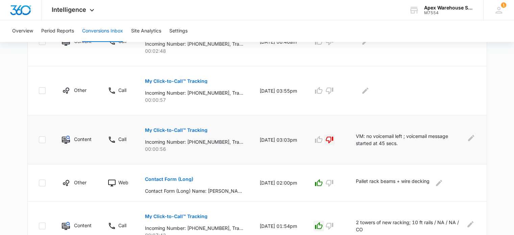
click at [388, 133] on p "VM: no voicemail left ; voicemail message started at 45 secs." at bounding box center [409, 139] width 107 height 14
copy div "VM: no voicemail left ; voicemail message started at 45 secs."
click at [407, 136] on p "VM: no voicemail left ; voicemail message started at 45 secs." at bounding box center [409, 139] width 107 height 14
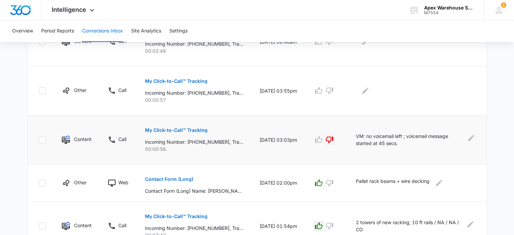
click at [407, 136] on p "VM: no voicemail left ; voicemail message started at 45 secs." at bounding box center [409, 139] width 107 height 14
copy div "VM: no voicemail left ; voicemail message started at 45 secs."
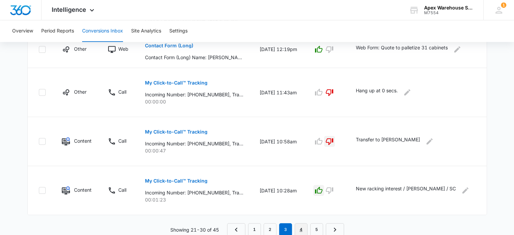
click at [299, 229] on link "4" at bounding box center [301, 229] width 13 height 13
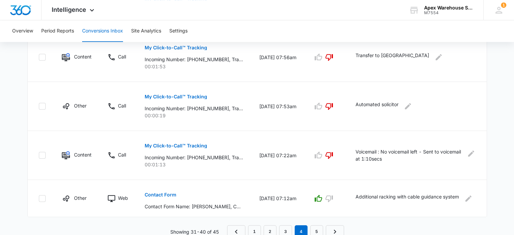
scroll to position [463, 0]
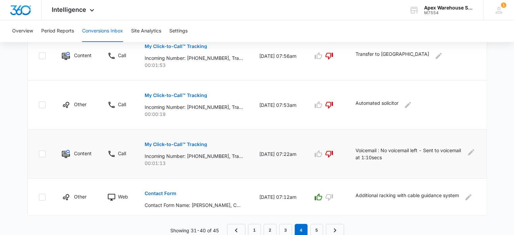
click at [386, 151] on p "Voicemail : No voicemail left - Sent to voicemail at 1:10secs" at bounding box center [408, 154] width 107 height 14
copy div "Voicemail : No voicemail left - Sent to voicemail at 1:10secs"
click at [285, 227] on link "3" at bounding box center [285, 230] width 13 height 13
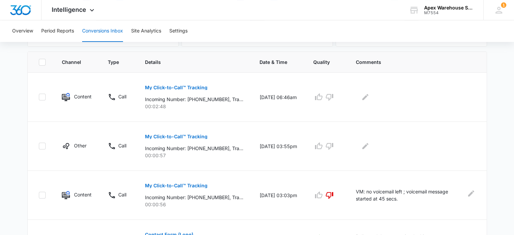
scroll to position [132, 0]
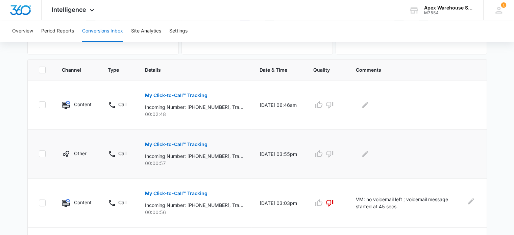
click at [197, 146] on p "My Click-to-Call™ Tracking" at bounding box center [176, 144] width 62 height 5
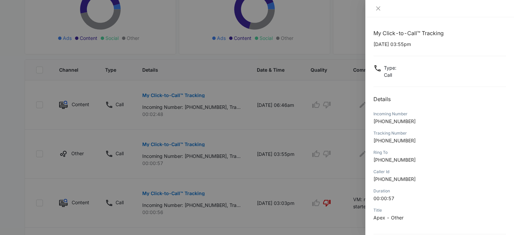
scroll to position [65, 0]
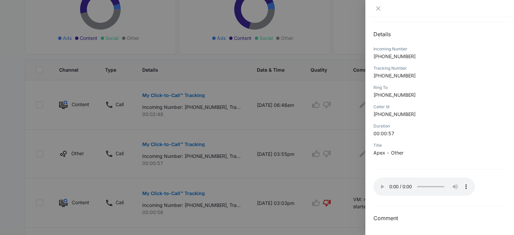
click at [334, 158] on div at bounding box center [257, 117] width 514 height 235
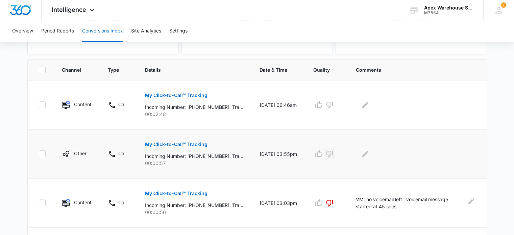
click at [333, 155] on icon "button" at bounding box center [329, 154] width 8 height 8
click at [369, 156] on icon "Edit Comments" at bounding box center [365, 154] width 8 height 8
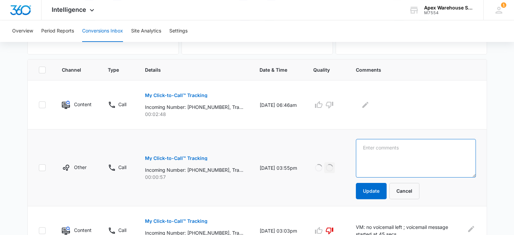
click at [375, 156] on textarea at bounding box center [416, 158] width 120 height 39
paste textarea "VM: no voicemail left ; voicemail message started at 45 secs."
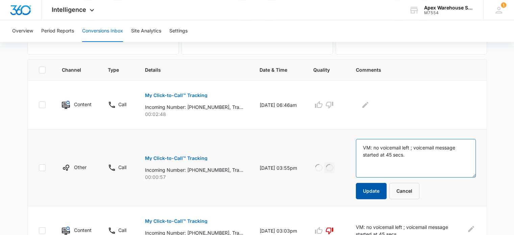
type textarea "VM: no voicemail left ; voicemail message started at 45 secs."
click at [377, 189] on button "Update" at bounding box center [371, 191] width 31 height 16
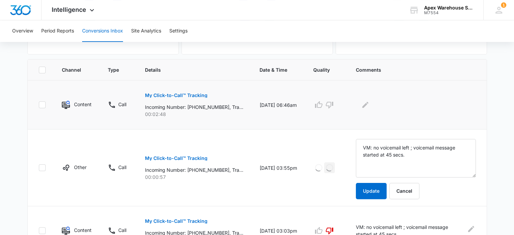
click at [185, 96] on p "My Click-to-Call™ Tracking" at bounding box center [176, 95] width 62 height 5
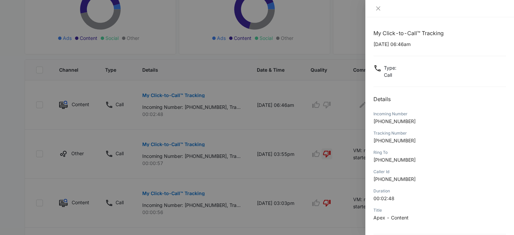
click at [396, 175] on p "[PHONE_NUMBER]" at bounding box center [439, 178] width 132 height 7
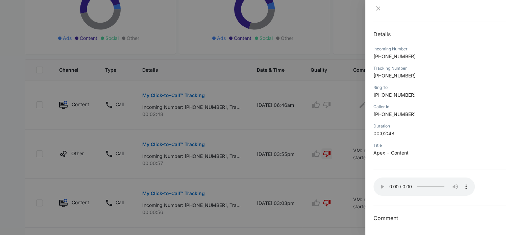
click at [342, 110] on div at bounding box center [257, 117] width 514 height 235
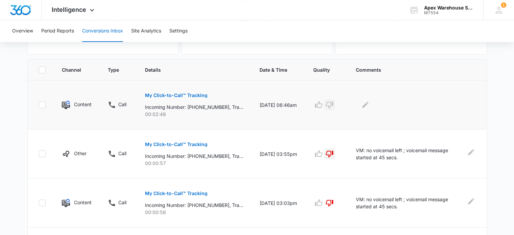
click at [335, 107] on button "button" at bounding box center [329, 104] width 11 height 11
click at [369, 108] on icon "Edit Comments" at bounding box center [365, 105] width 8 height 8
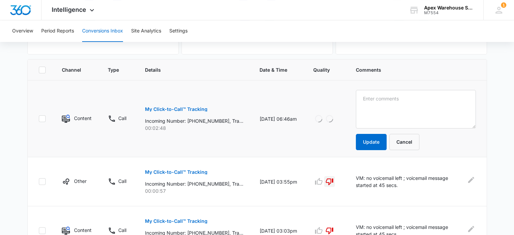
click at [373, 108] on textarea at bounding box center [416, 109] width 120 height 39
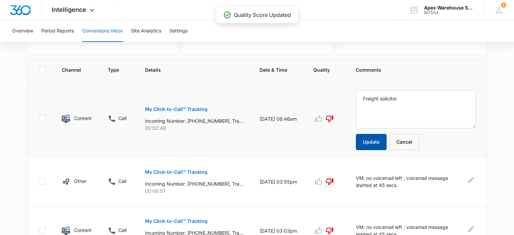
type textarea "Freight solicitor"
click at [373, 139] on button "Update" at bounding box center [371, 142] width 31 height 16
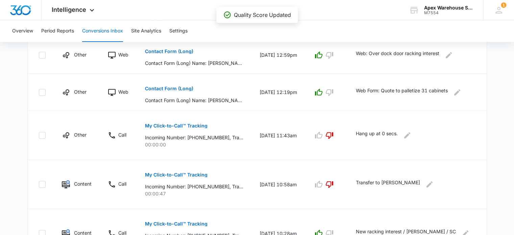
scroll to position [480, 0]
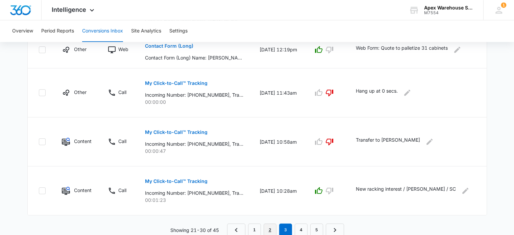
click at [267, 229] on link "2" at bounding box center [269, 229] width 13 height 13
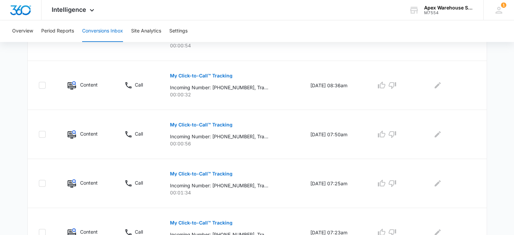
scroll to position [488, 0]
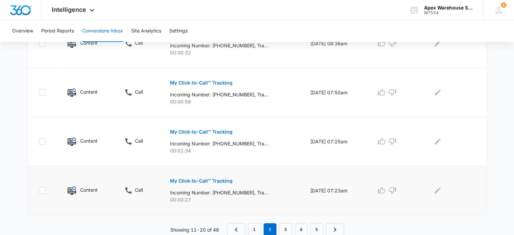
click at [218, 181] on p "My Click-to-Call™ Tracking" at bounding box center [201, 180] width 62 height 5
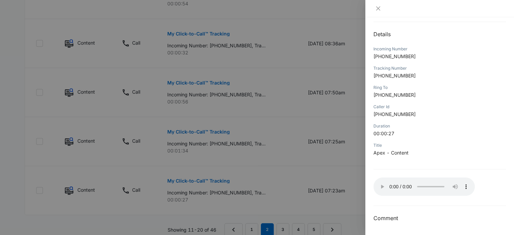
scroll to position [65, 0]
click at [320, 134] on div at bounding box center [257, 117] width 514 height 235
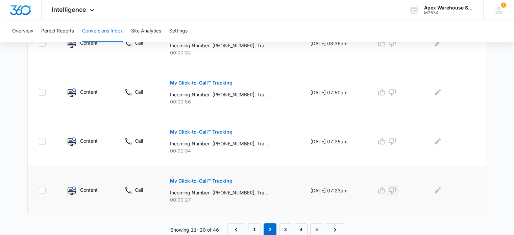
click at [396, 192] on icon "button" at bounding box center [392, 190] width 8 height 8
click at [441, 190] on icon "Edit Comments" at bounding box center [437, 190] width 8 height 8
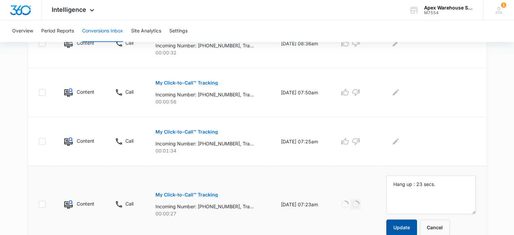
type textarea "Hang up : 23 secs."
click at [412, 225] on button "Update" at bounding box center [401, 227] width 31 height 16
click at [205, 130] on p "My Click-to-Call™ Tracking" at bounding box center [186, 131] width 62 height 5
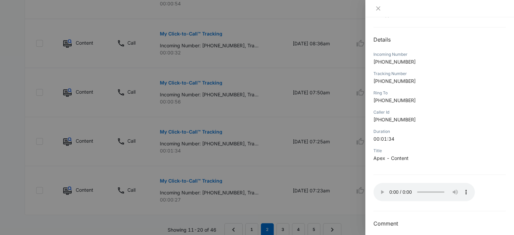
scroll to position [59, 0]
click at [359, 187] on div at bounding box center [257, 117] width 514 height 235
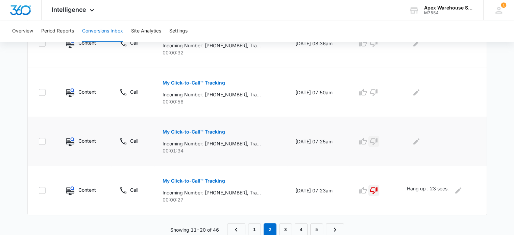
click at [379, 141] on button "button" at bounding box center [373, 141] width 11 height 11
click at [420, 137] on icon "Edit Comments" at bounding box center [416, 141] width 8 height 8
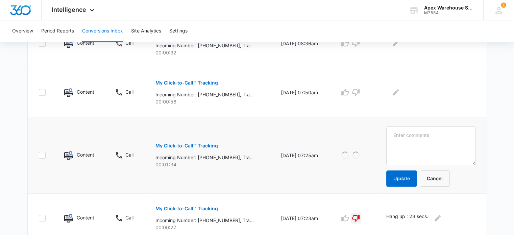
click at [423, 137] on textarea at bounding box center [431, 145] width 90 height 39
type textarea "VM: message started at 1.10 secs. - Legal support solicitor"
click at [406, 173] on button "Update" at bounding box center [401, 178] width 31 height 16
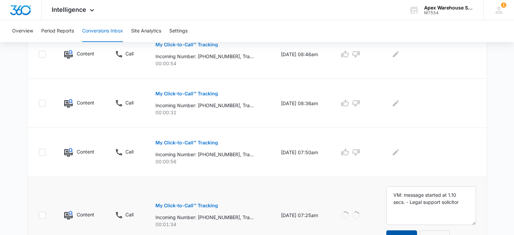
scroll to position [428, 0]
click at [209, 141] on p "My Click-to-Call™ Tracking" at bounding box center [186, 143] width 62 height 5
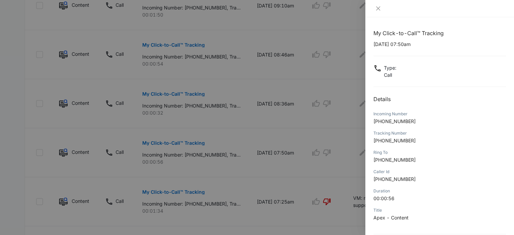
scroll to position [65, 0]
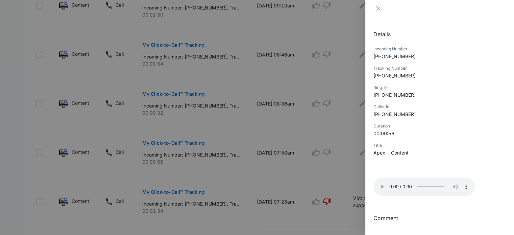
click at [355, 136] on div at bounding box center [257, 117] width 514 height 235
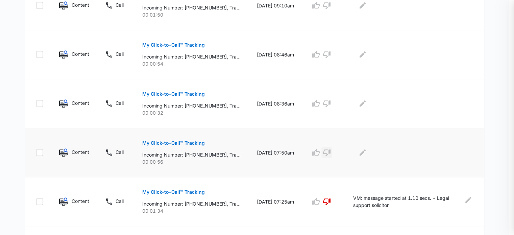
click at [331, 151] on icon "button" at bounding box center [327, 152] width 8 height 8
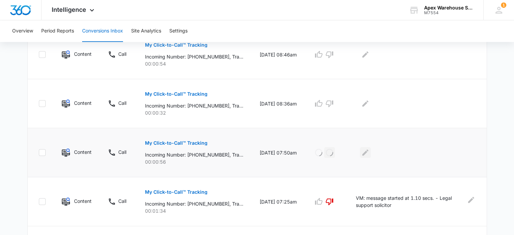
click at [369, 153] on icon "Edit Comments" at bounding box center [365, 152] width 8 height 8
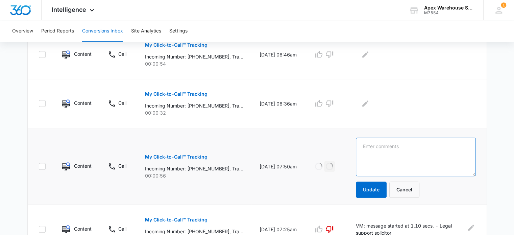
click at [375, 153] on textarea at bounding box center [416, 156] width 120 height 39
paste textarea "VM: no voicemail left ; voicemail message started at 45 secs."
type textarea "VM: no voicemail left ; voicemail message started at 45 secs."
click at [374, 193] on button "Update" at bounding box center [371, 189] width 31 height 16
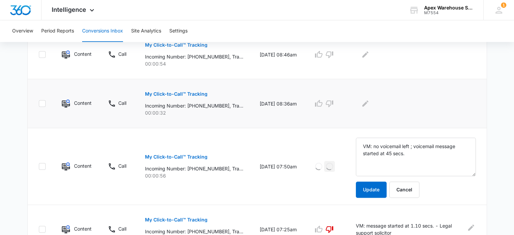
click at [193, 92] on p "My Click-to-Call™ Tracking" at bounding box center [176, 94] width 62 height 5
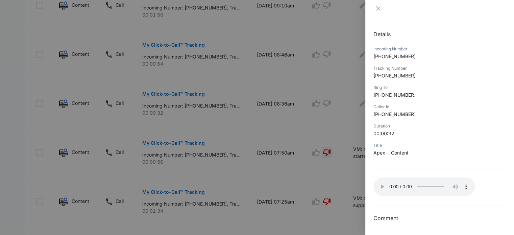
click at [354, 176] on div at bounding box center [257, 117] width 514 height 235
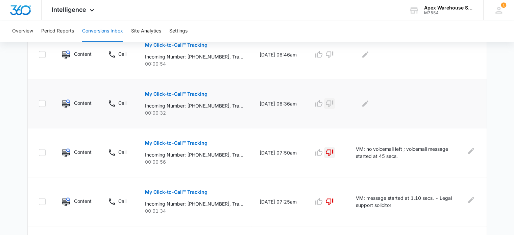
click at [333, 104] on icon "button" at bounding box center [329, 103] width 8 height 8
click at [371, 104] on button "Edit Comments" at bounding box center [365, 103] width 11 height 11
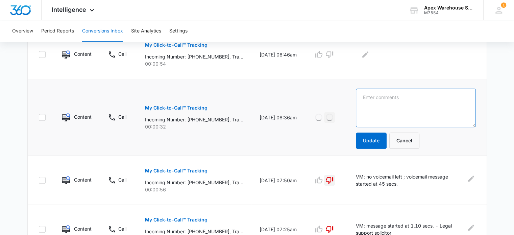
click at [377, 104] on textarea at bounding box center [416, 107] width 120 height 39
click at [377, 104] on textarea "Call answered, but disconnected at 28 secs." at bounding box center [416, 107] width 120 height 39
type textarea "Call answered, but disconnected at 28 secs."
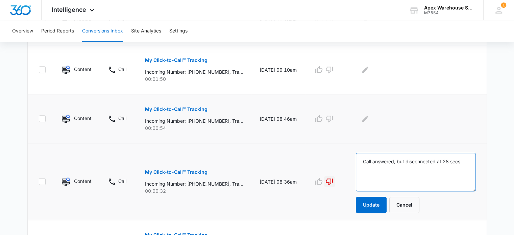
scroll to position [363, 0]
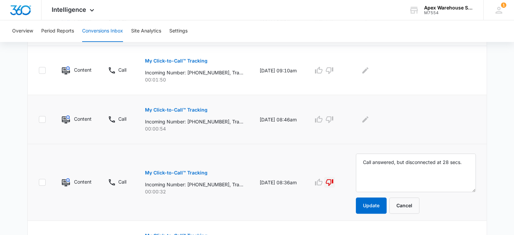
click at [192, 112] on button "My Click-to-Call™ Tracking" at bounding box center [176, 110] width 62 height 16
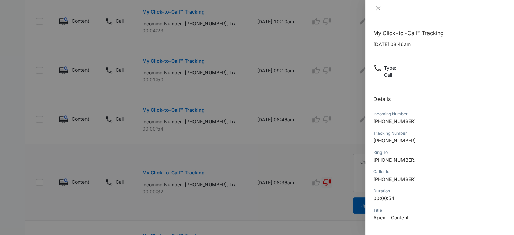
scroll to position [65, 0]
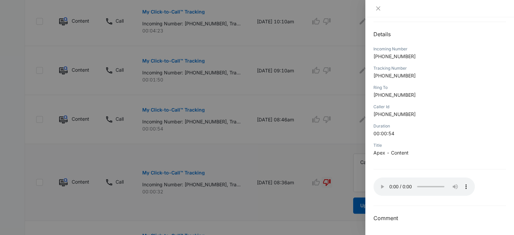
click at [328, 164] on div at bounding box center [257, 117] width 514 height 235
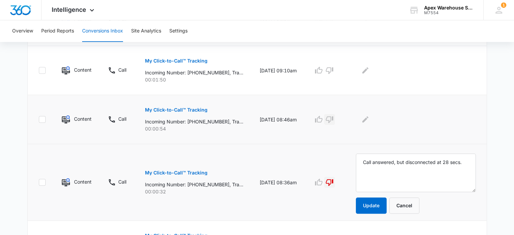
click at [333, 119] on icon "button" at bounding box center [329, 119] width 7 height 7
click at [369, 120] on icon "Edit Comments" at bounding box center [365, 119] width 8 height 8
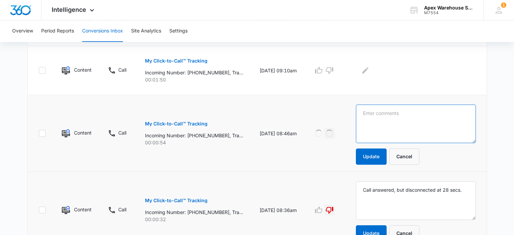
click at [374, 120] on textarea at bounding box center [416, 123] width 120 height 39
click at [374, 120] on textarea "Transfer to [PERSON_NAME]: no answer, no VM left" at bounding box center [416, 123] width 120 height 39
type textarea "Transfer to [PERSON_NAME]: no answer, no VM left"
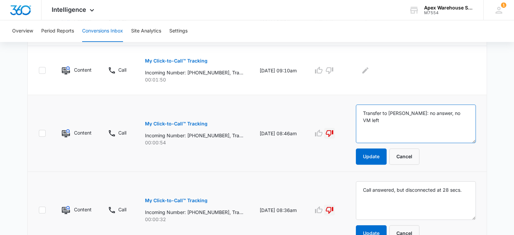
scroll to position [306, 0]
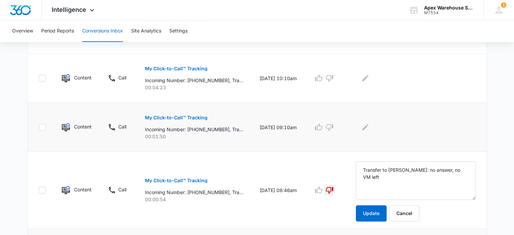
click at [197, 120] on button "My Click-to-Call™ Tracking" at bounding box center [176, 117] width 62 height 16
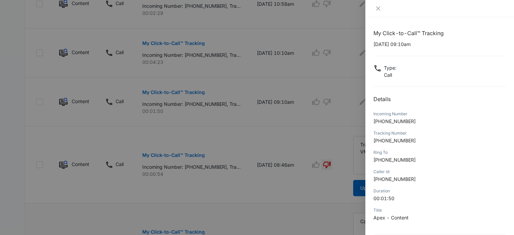
scroll to position [65, 0]
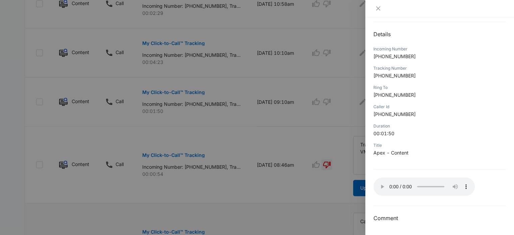
click at [335, 117] on div at bounding box center [257, 117] width 514 height 235
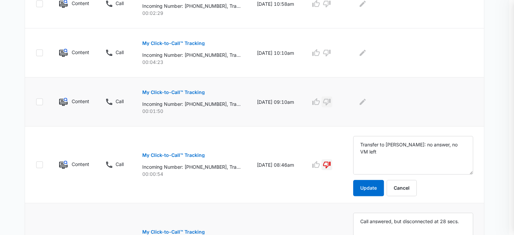
click at [330, 102] on icon "button" at bounding box center [326, 102] width 7 height 7
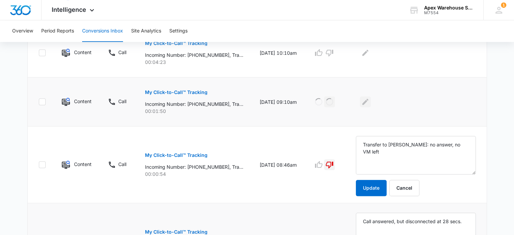
click at [369, 102] on icon "Edit Comments" at bounding box center [365, 102] width 8 height 8
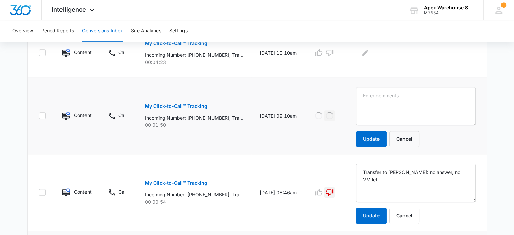
click at [373, 106] on textarea at bounding box center [416, 106] width 120 height 39
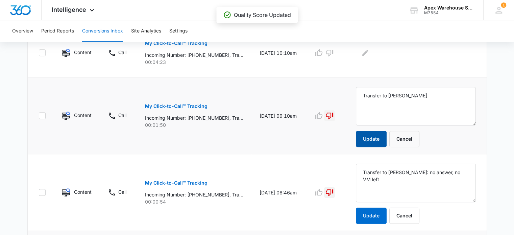
type textarea "Transfer to [PERSON_NAME]"
click at [378, 137] on button "Update" at bounding box center [371, 139] width 31 height 16
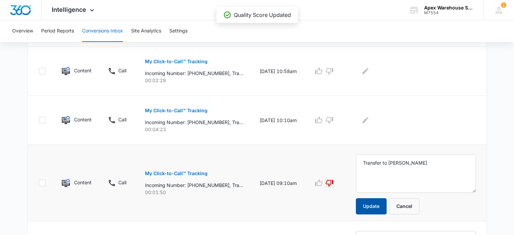
scroll to position [262, 0]
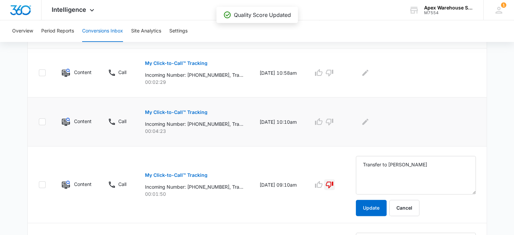
click at [193, 113] on p "My Click-to-Call™ Tracking" at bounding box center [176, 112] width 62 height 5
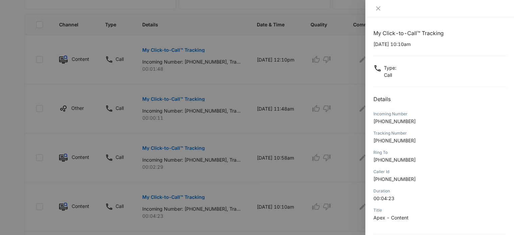
scroll to position [65, 0]
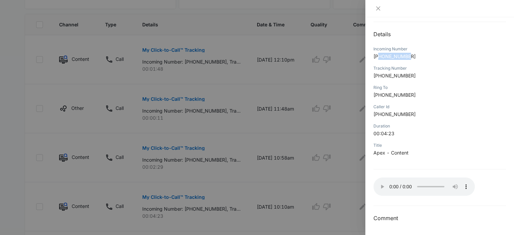
drag, startPoint x: 380, startPoint y: 55, endPoint x: 449, endPoint y: 60, distance: 69.1
click at [449, 60] on div "Incoming Number [PHONE_NUMBER]" at bounding box center [439, 54] width 132 height 19
copy span "4236165168"
click at [321, 189] on div at bounding box center [257, 117] width 514 height 235
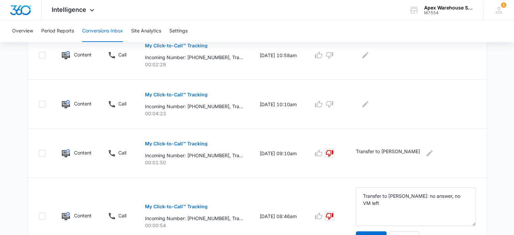
scroll to position [280, 0]
click at [324, 108] on button "button" at bounding box center [318, 104] width 11 height 11
click at [369, 106] on icon "Edit Comments" at bounding box center [365, 104] width 8 height 8
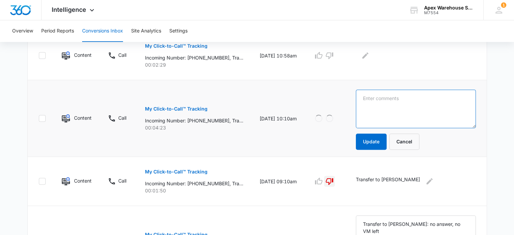
click at [372, 106] on textarea at bounding box center [416, 109] width 120 height 39
paste textarea "Parts for Conveyor System"
type textarea "Parts for Conveyor System"
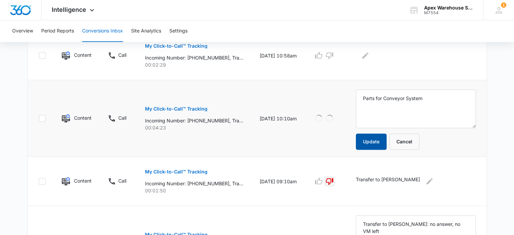
click at [368, 141] on button "Update" at bounding box center [371, 141] width 31 height 16
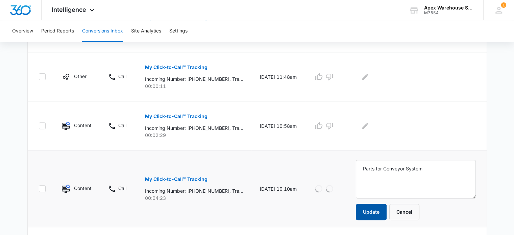
scroll to position [209, 0]
click at [191, 117] on p "My Click-to-Call™ Tracking" at bounding box center [176, 116] width 62 height 5
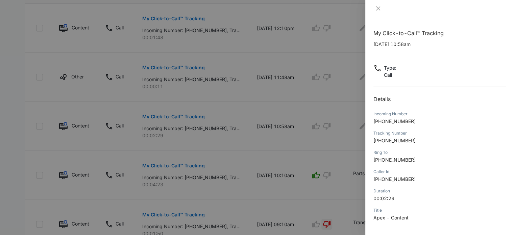
scroll to position [65, 0]
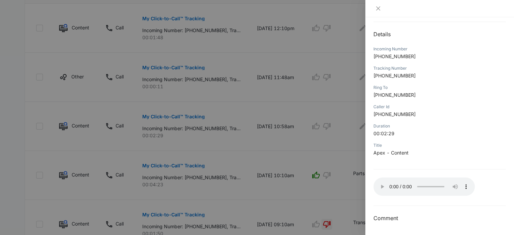
click at [346, 167] on div at bounding box center [257, 117] width 514 height 235
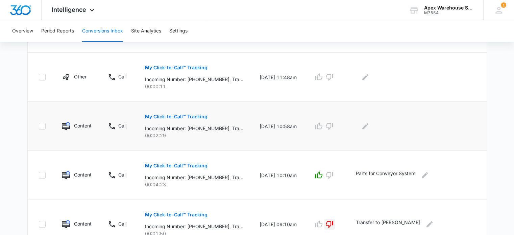
click at [339, 131] on td at bounding box center [326, 126] width 43 height 49
click at [333, 127] on icon "button" at bounding box center [329, 126] width 7 height 7
click at [368, 128] on icon "Edit Comments" at bounding box center [365, 126] width 6 height 6
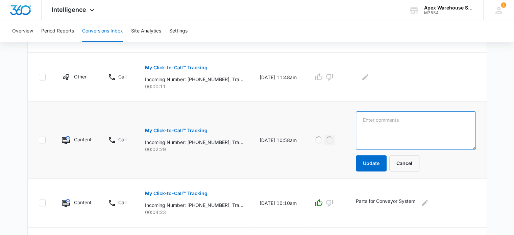
click at [371, 128] on textarea at bounding box center [416, 130] width 120 height 39
paste textarea "VM: No voicemail left - Sent to voicemail at 1:10secs"
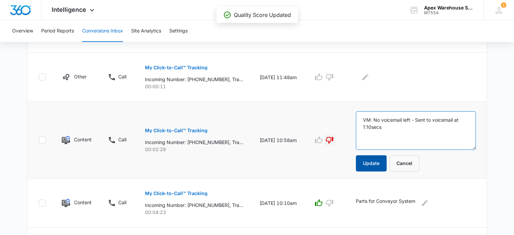
type textarea "VM: No voicemail left - Sent to voicemail at 1:10secs"
click at [374, 157] on button "Update" at bounding box center [371, 163] width 31 height 16
